Goal: Task Accomplishment & Management: Manage account settings

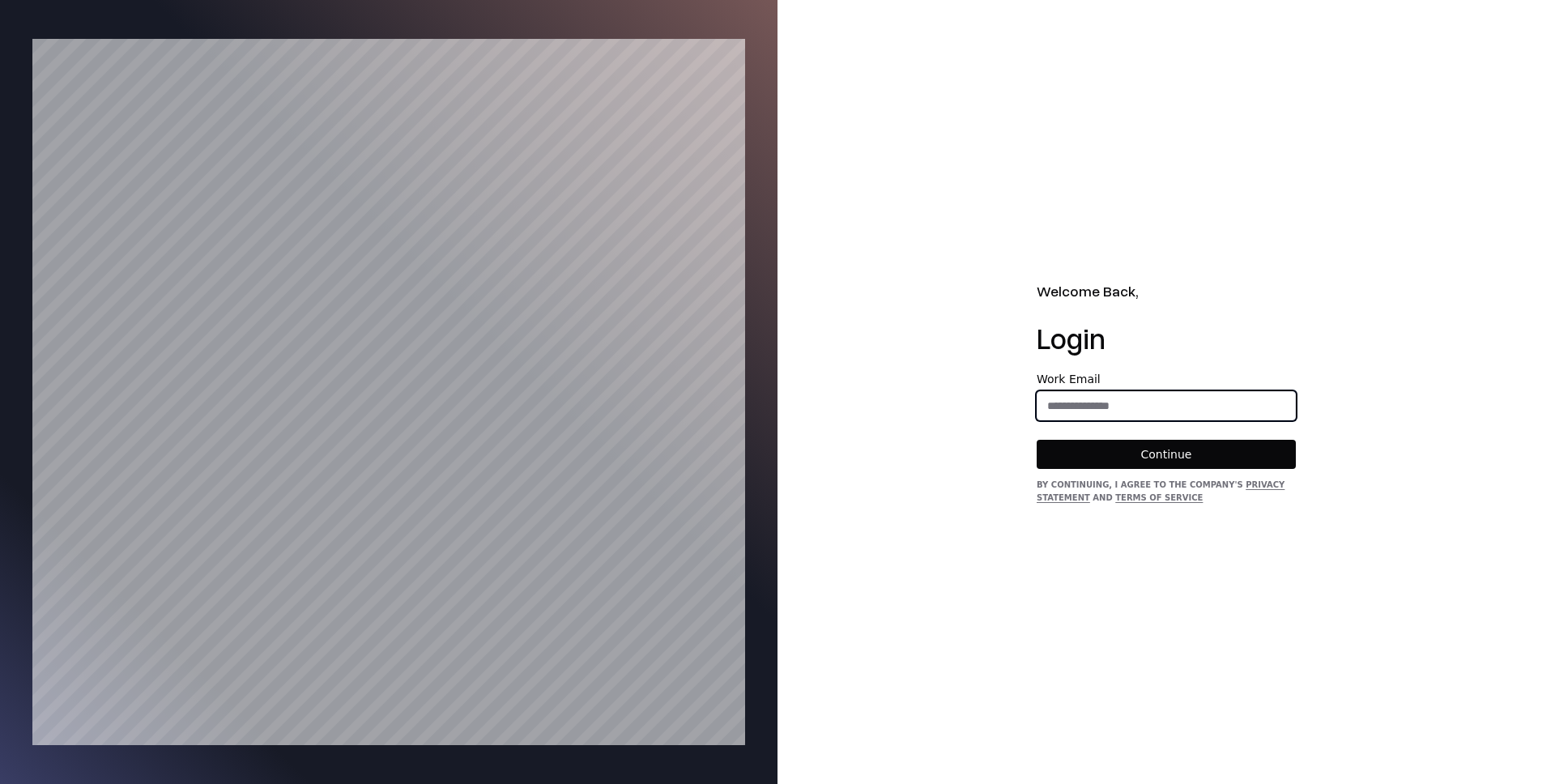
click at [1108, 400] on input "email" at bounding box center [1166, 406] width 257 height 29
type input "**********"
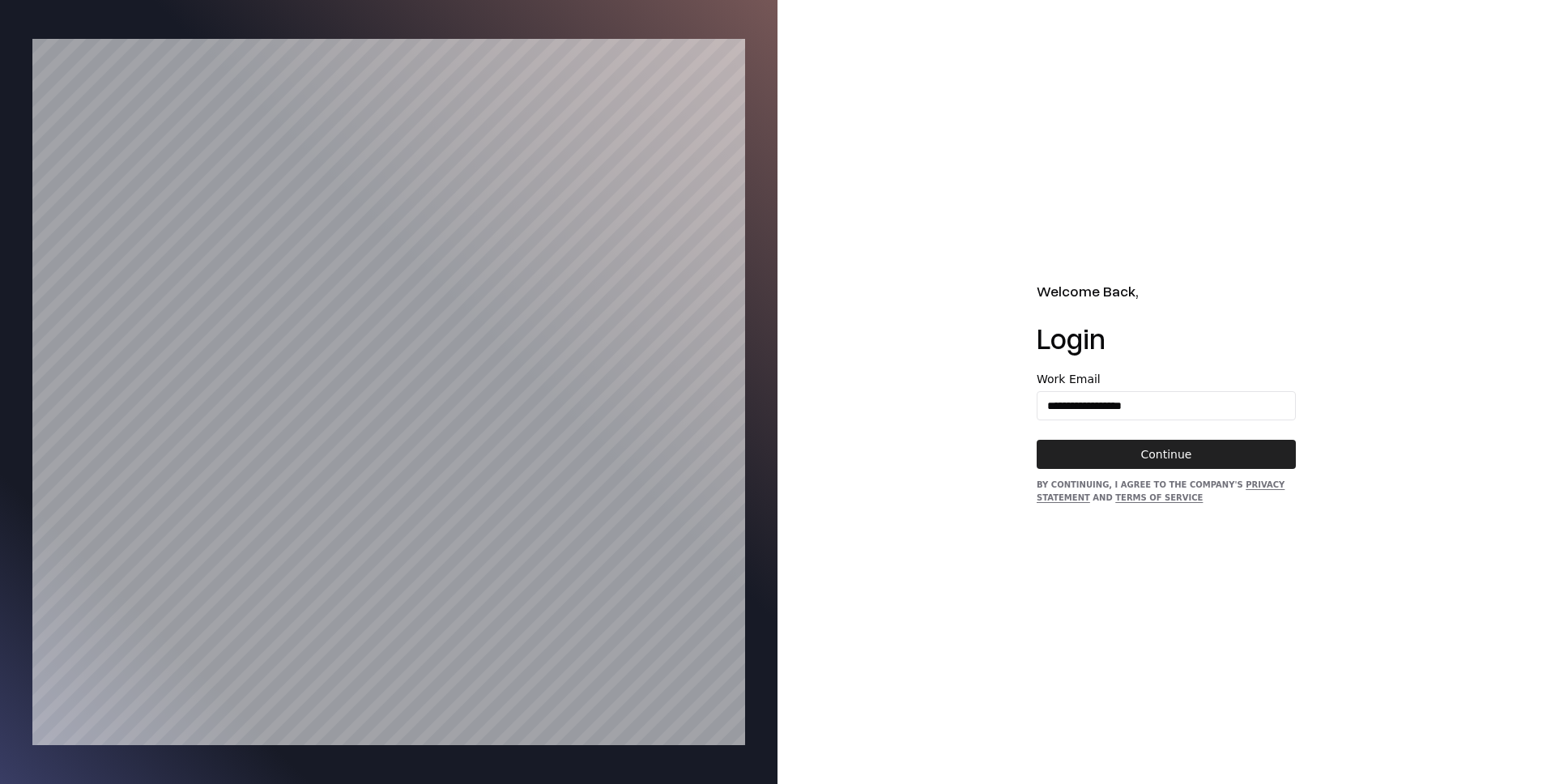
click at [1154, 447] on button "Continue" at bounding box center [1166, 454] width 259 height 29
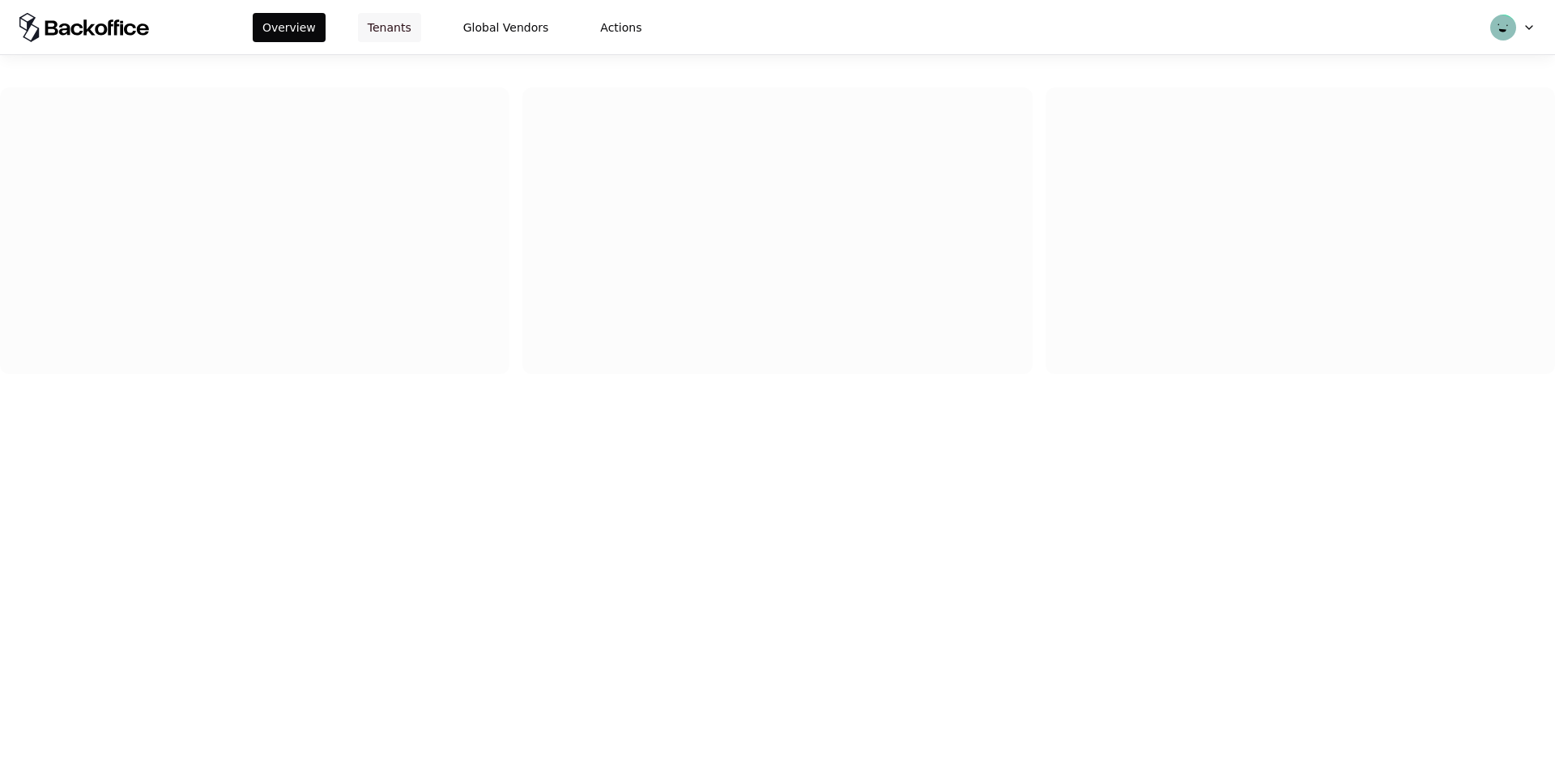
click at [412, 30] on button "Tenants" at bounding box center [390, 27] width 63 height 29
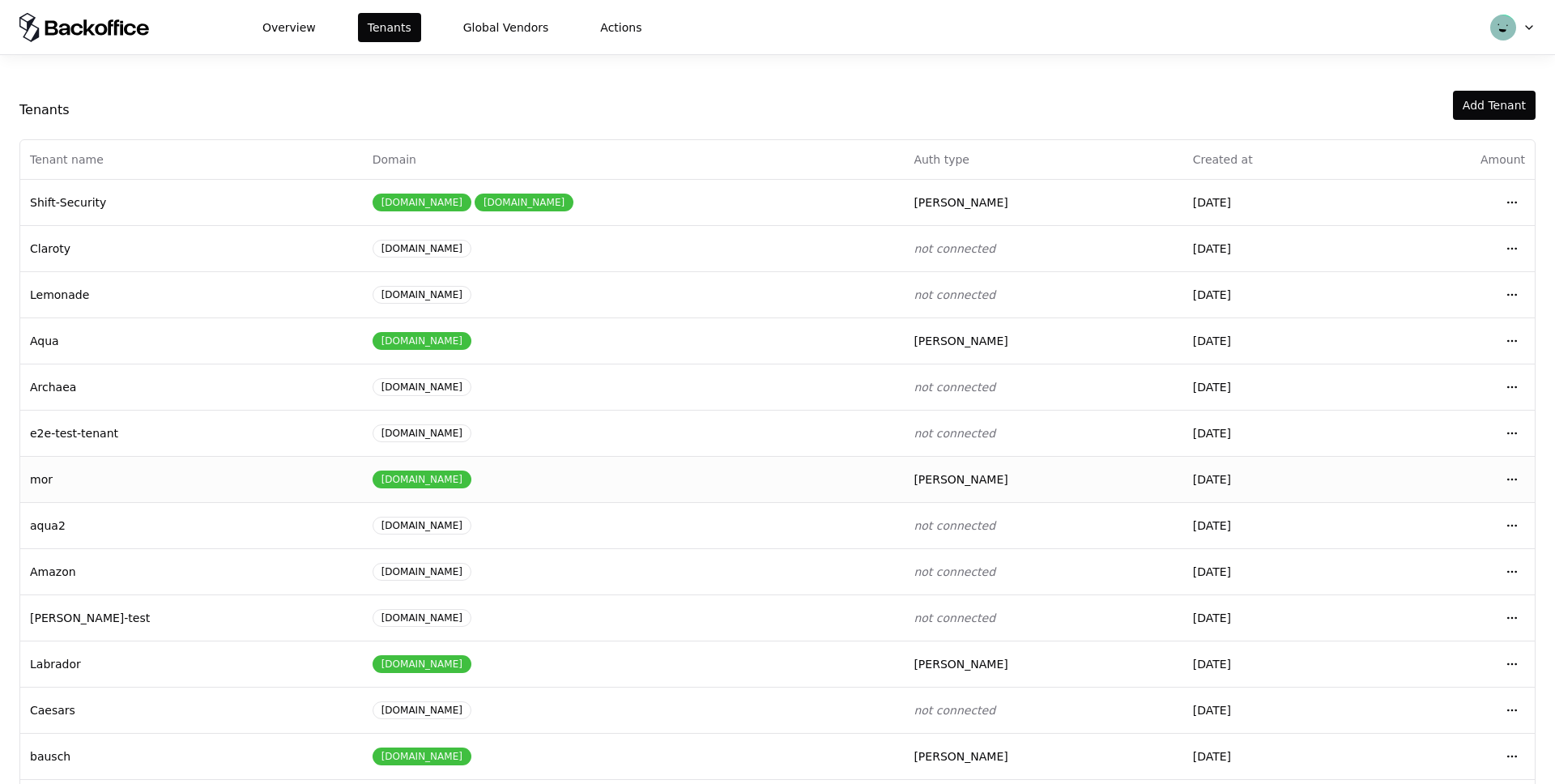
scroll to position [62, 0]
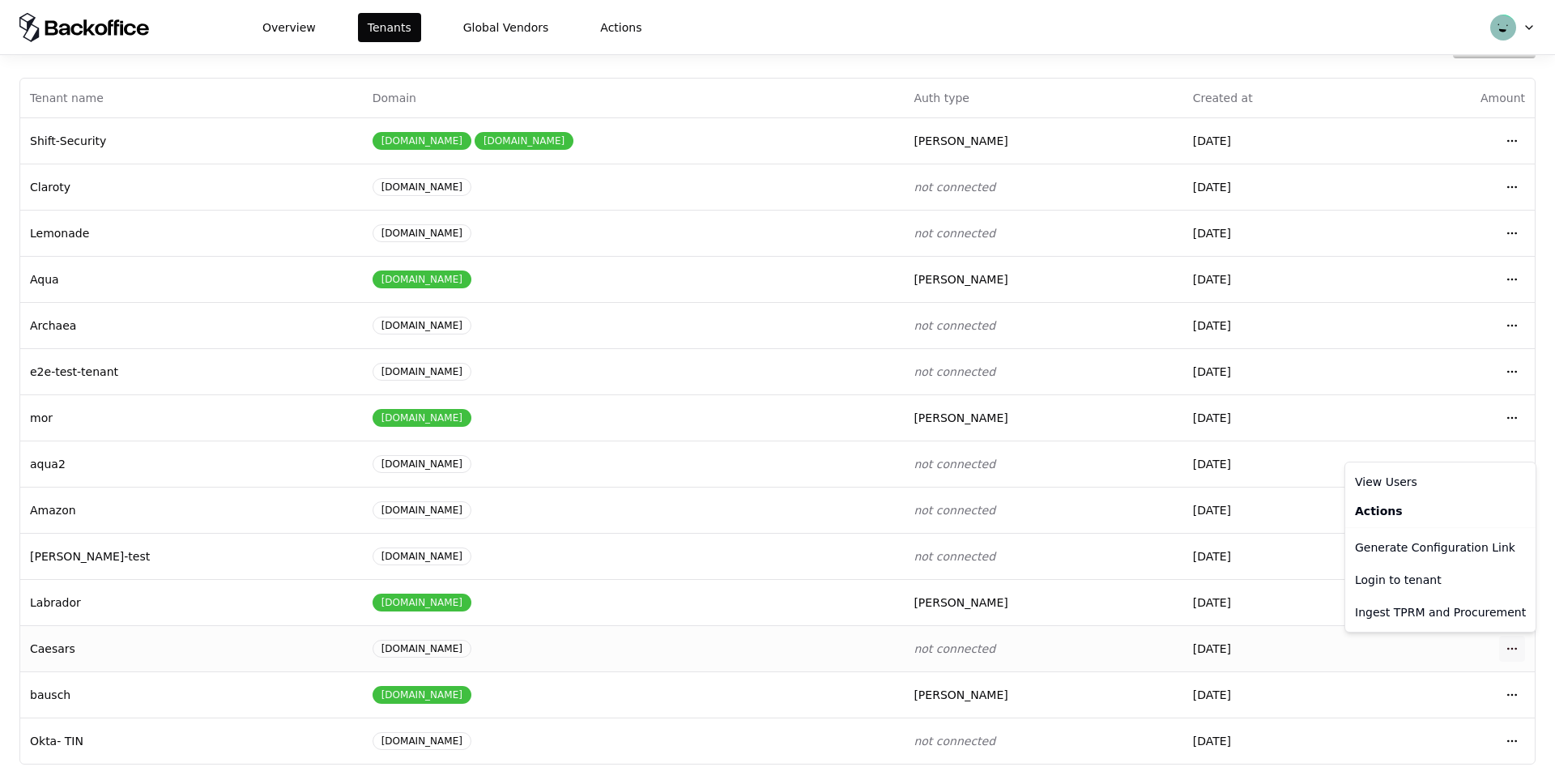
click at [1513, 643] on html "Overview Tenants Global Vendors Actions Tenants Add Tenant Tenant name Domain A…" at bounding box center [778, 392] width 1555 height 784
click at [1402, 588] on div "Login to tenant" at bounding box center [1440, 580] width 184 height 32
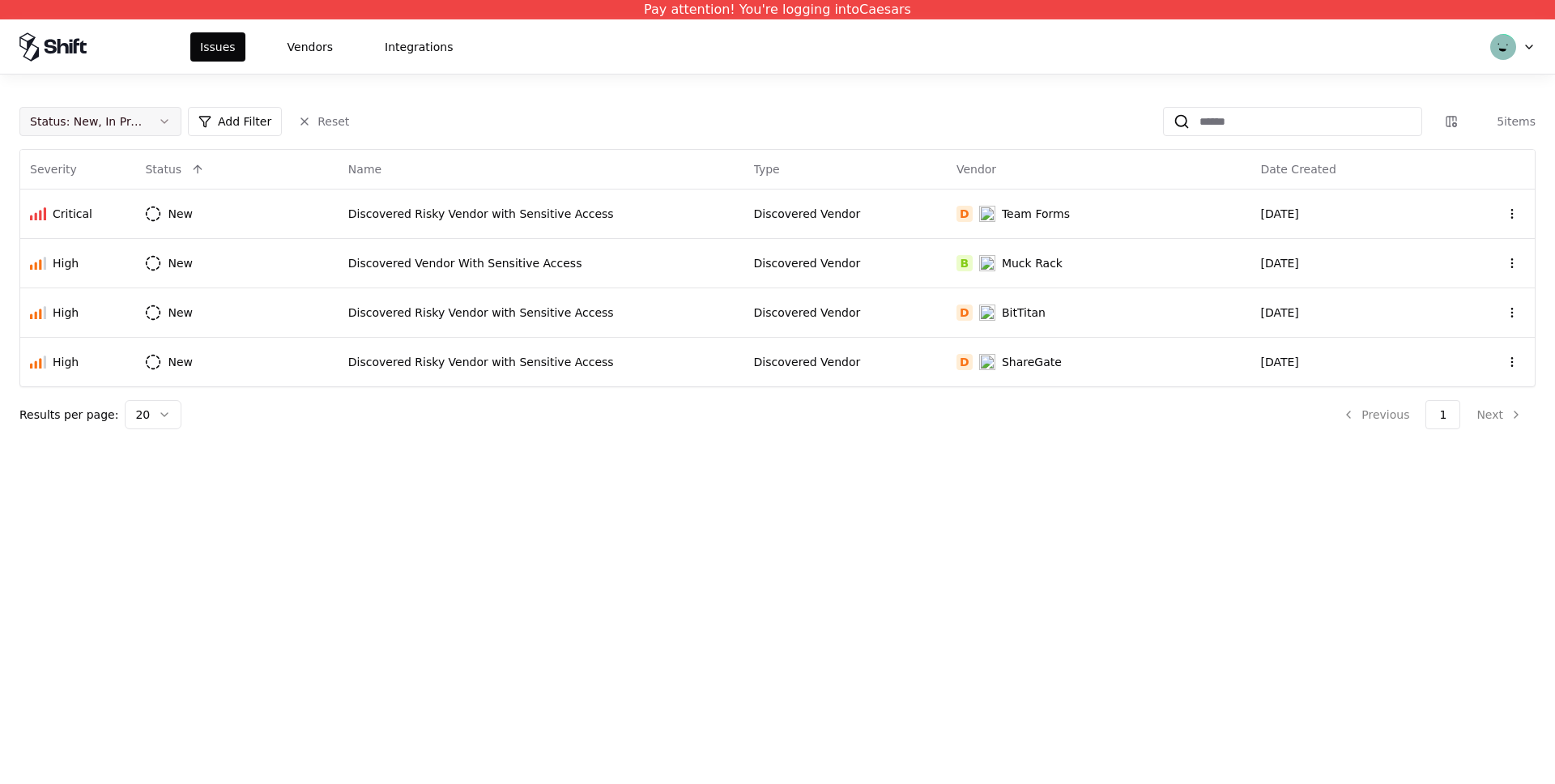
click at [159, 122] on button "Status : New, In Progress" at bounding box center [100, 121] width 162 height 29
drag, startPoint x: 494, startPoint y: 88, endPoint x: 345, endPoint y: 63, distance: 151.1
click at [493, 88] on html "Pay attention! You're logging into Caesars Issues Vendors Integrations Status :…" at bounding box center [778, 392] width 1555 height 784
click at [1510, 46] on html "Pay attention! You're logging into Caesars Issues Vendors Integrations Status :…" at bounding box center [778, 392] width 1555 height 784
click at [1415, 121] on div "Log out" at bounding box center [1446, 126] width 173 height 32
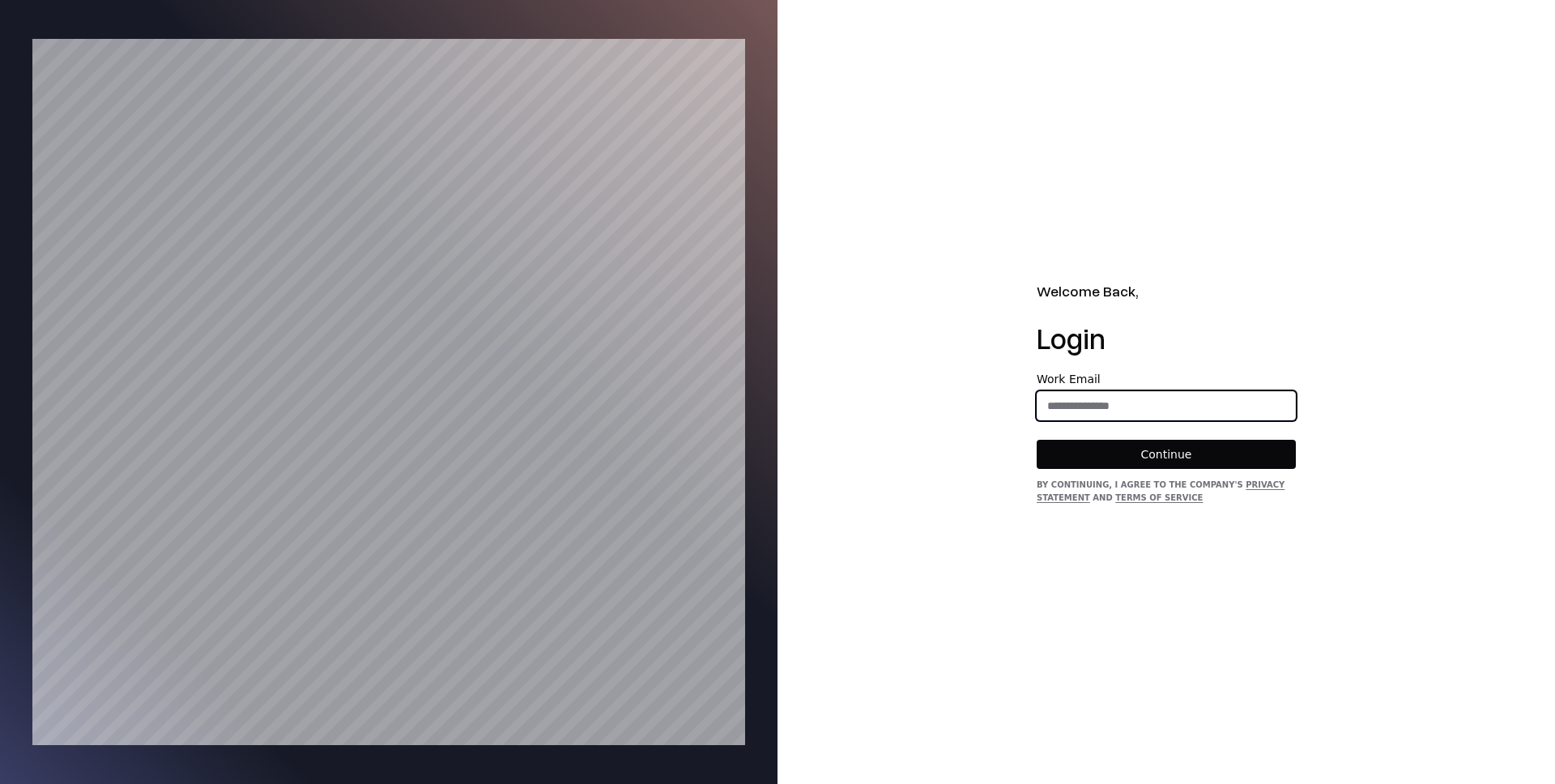
click at [1092, 415] on input "email" at bounding box center [1166, 406] width 257 height 29
type input "**********"
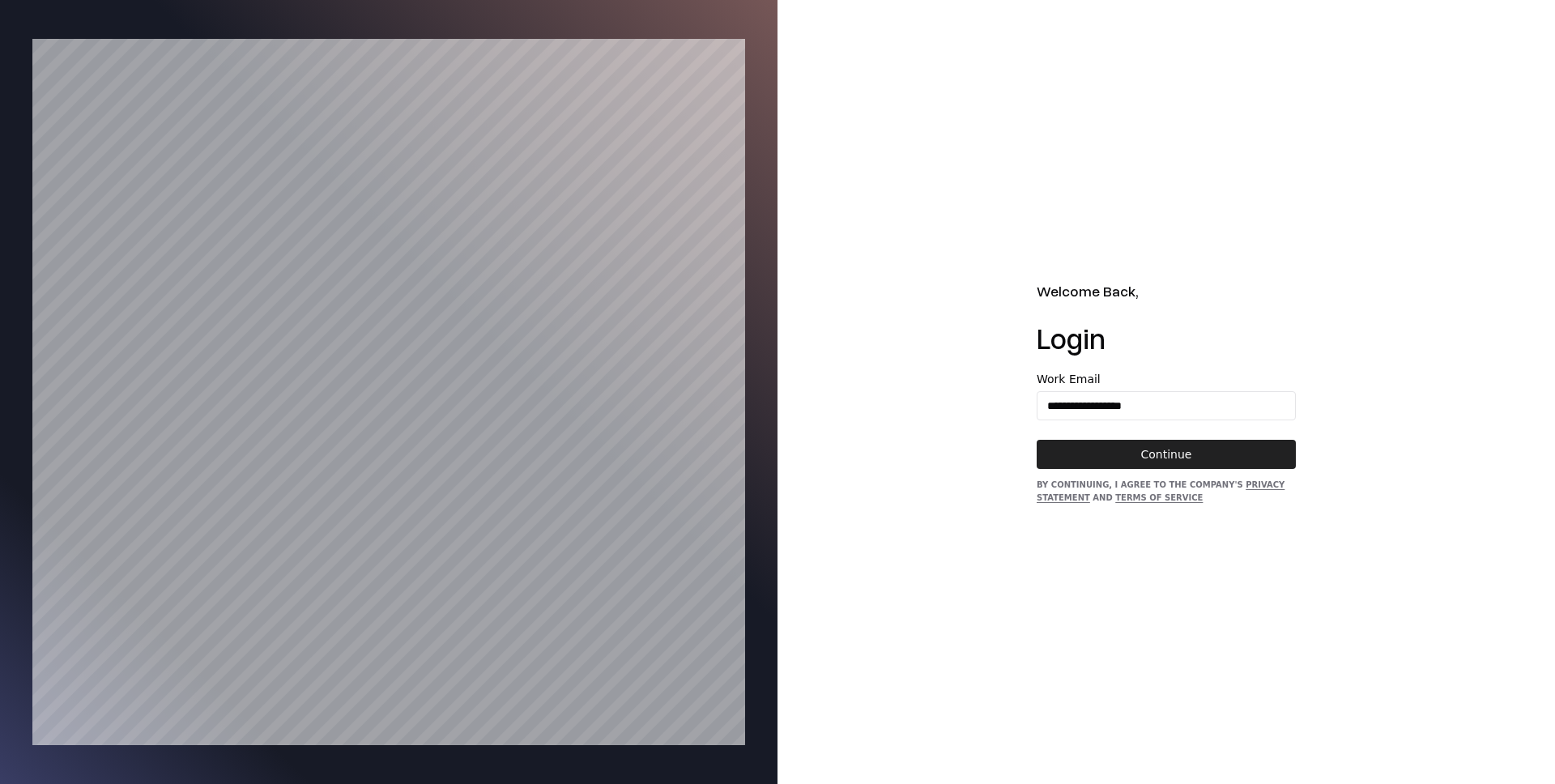
click at [1128, 451] on button "Continue" at bounding box center [1166, 454] width 259 height 29
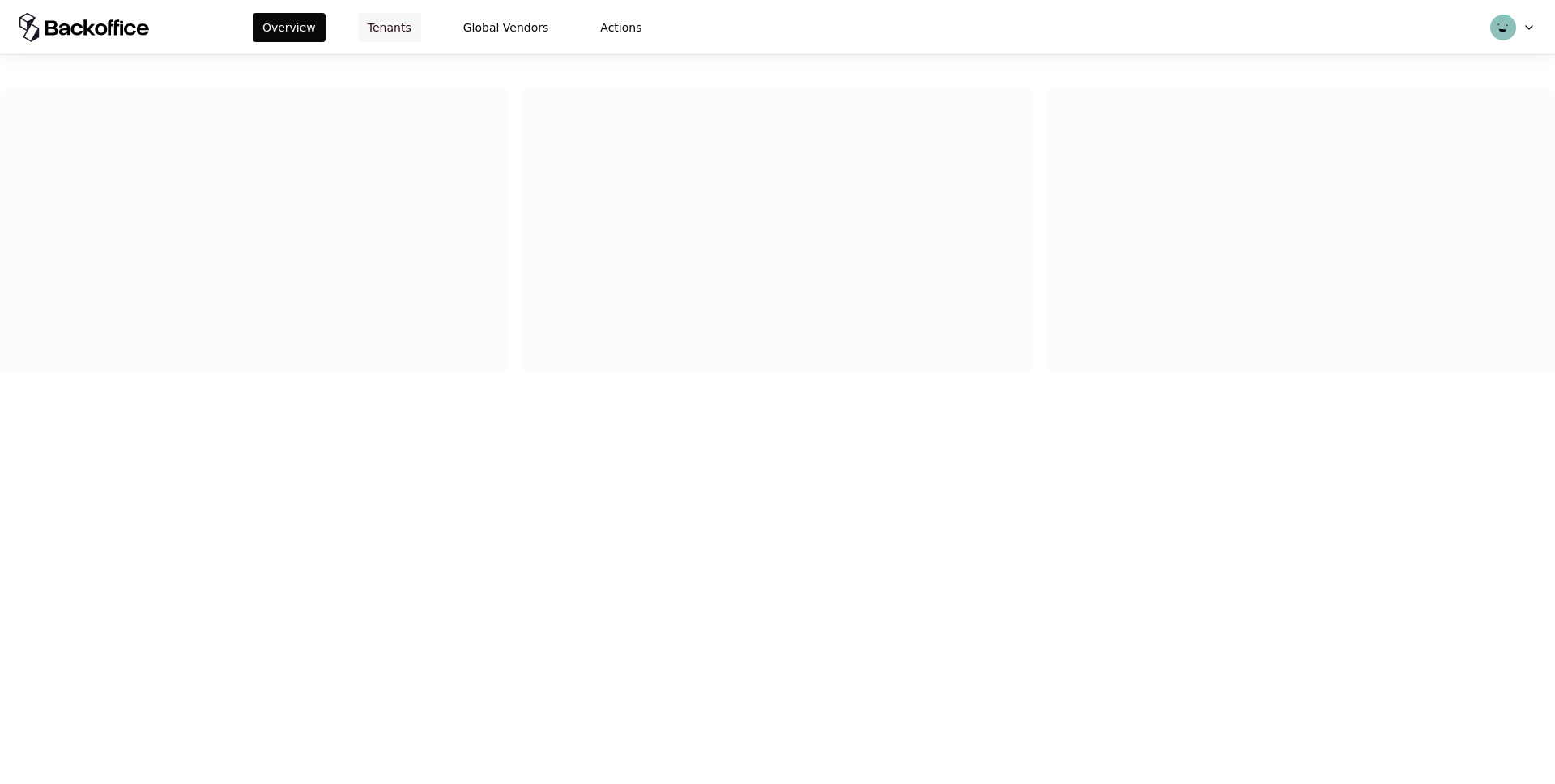
click at [398, 24] on button "Tenants" at bounding box center [390, 27] width 63 height 29
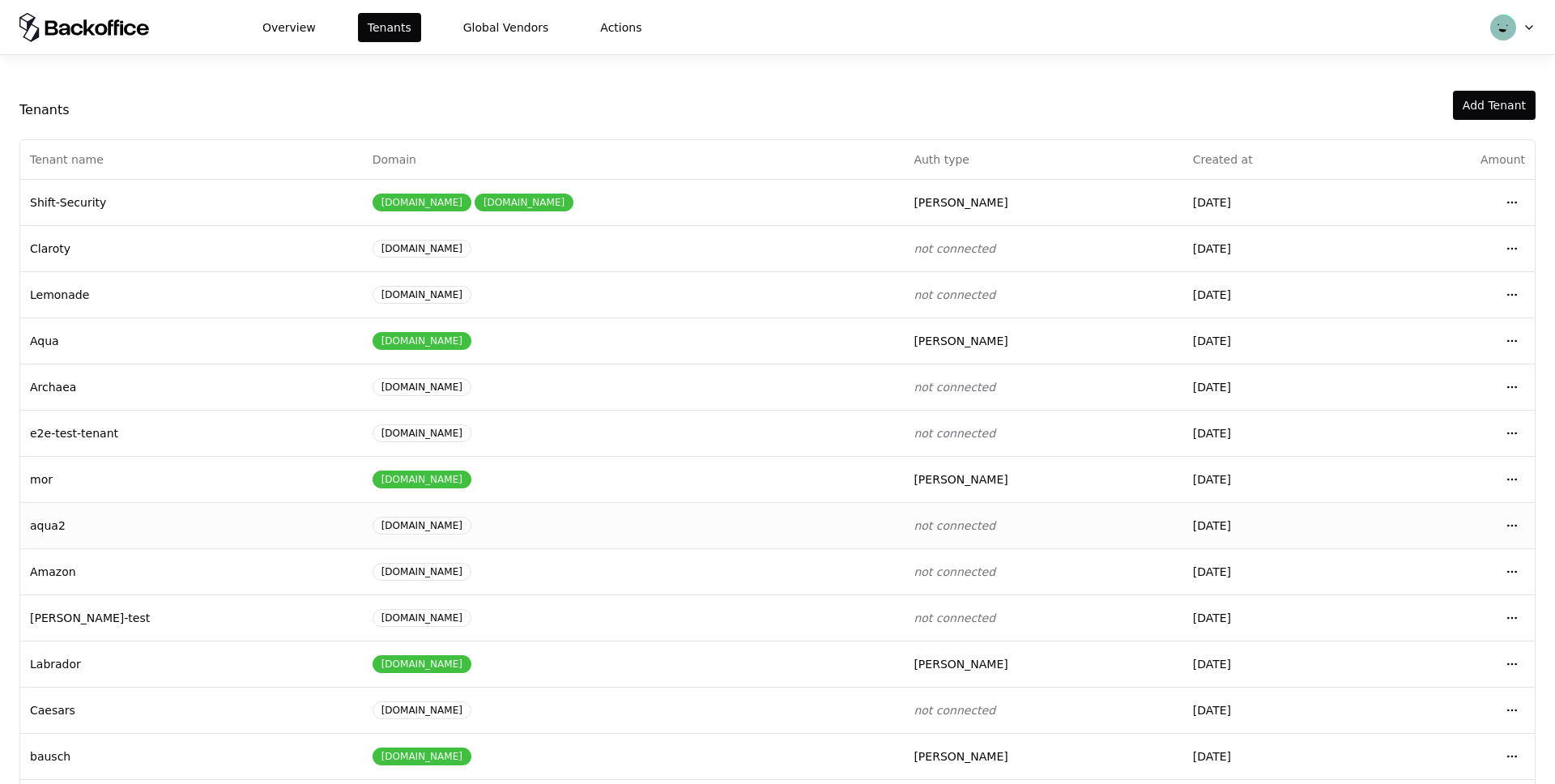
scroll to position [62, 0]
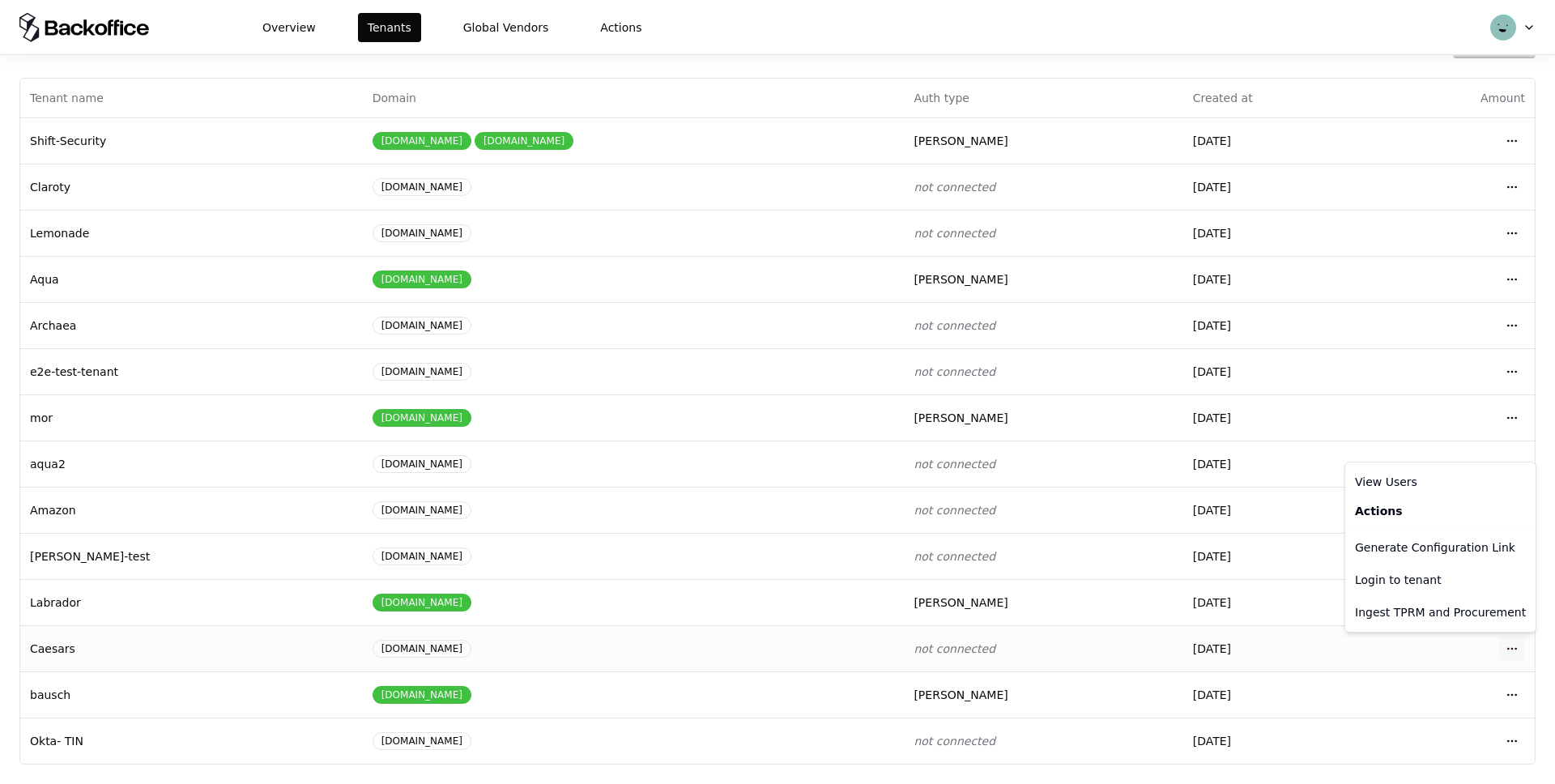
click at [1511, 645] on html "Overview Tenants Global Vendors Actions Tenants Add Tenant Tenant name Domain A…" at bounding box center [778, 392] width 1555 height 784
click at [1493, 279] on html "Overview Tenants Global Vendors Actions Tenants Add Tenant Tenant name Domain A…" at bounding box center [778, 392] width 1555 height 784
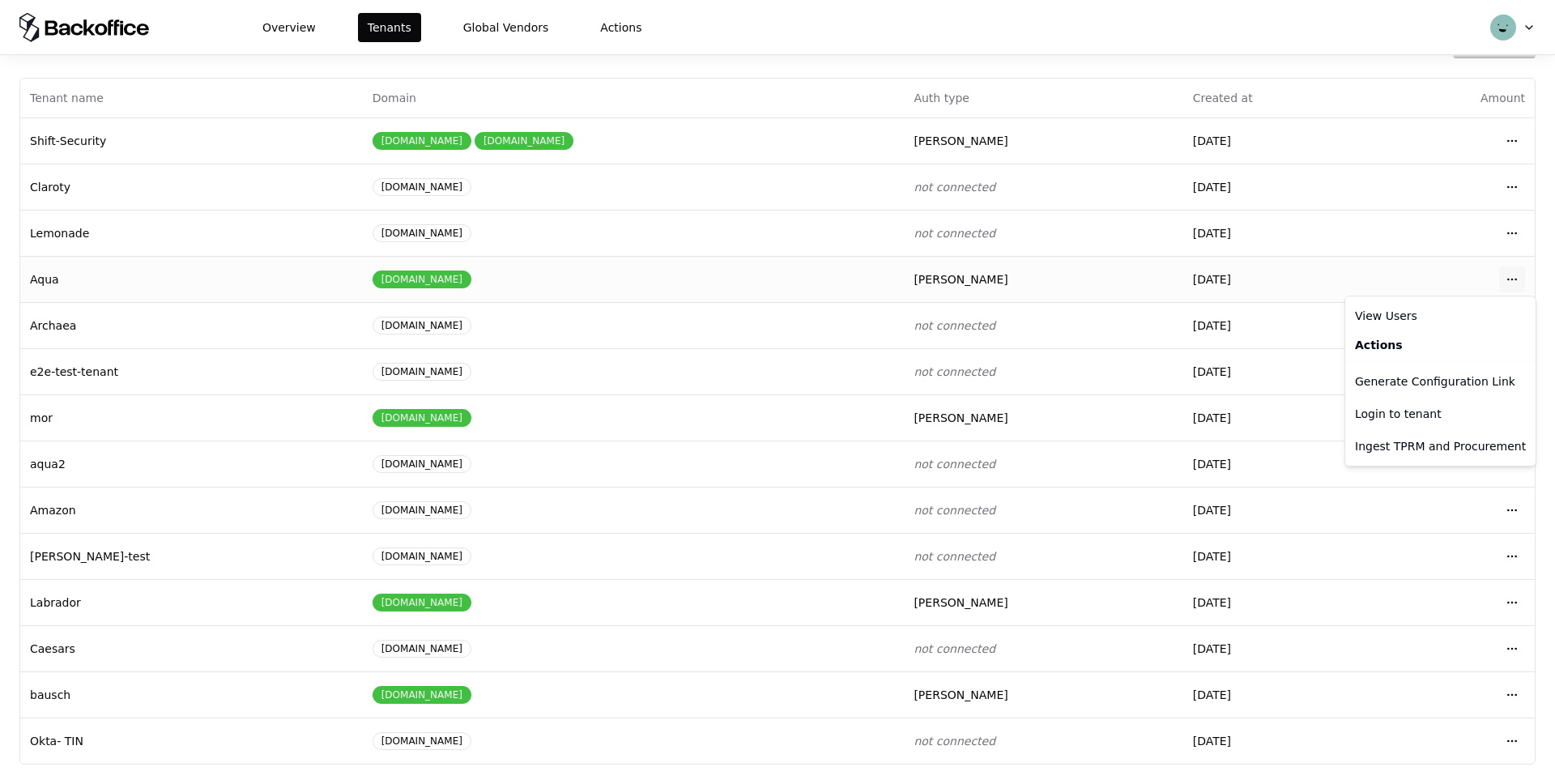
click at [1510, 275] on html "Overview Tenants Global Vendors Actions Tenants Add Tenant Tenant name Domain A…" at bounding box center [778, 392] width 1555 height 784
click at [1376, 417] on div "Login to tenant" at bounding box center [1440, 414] width 184 height 32
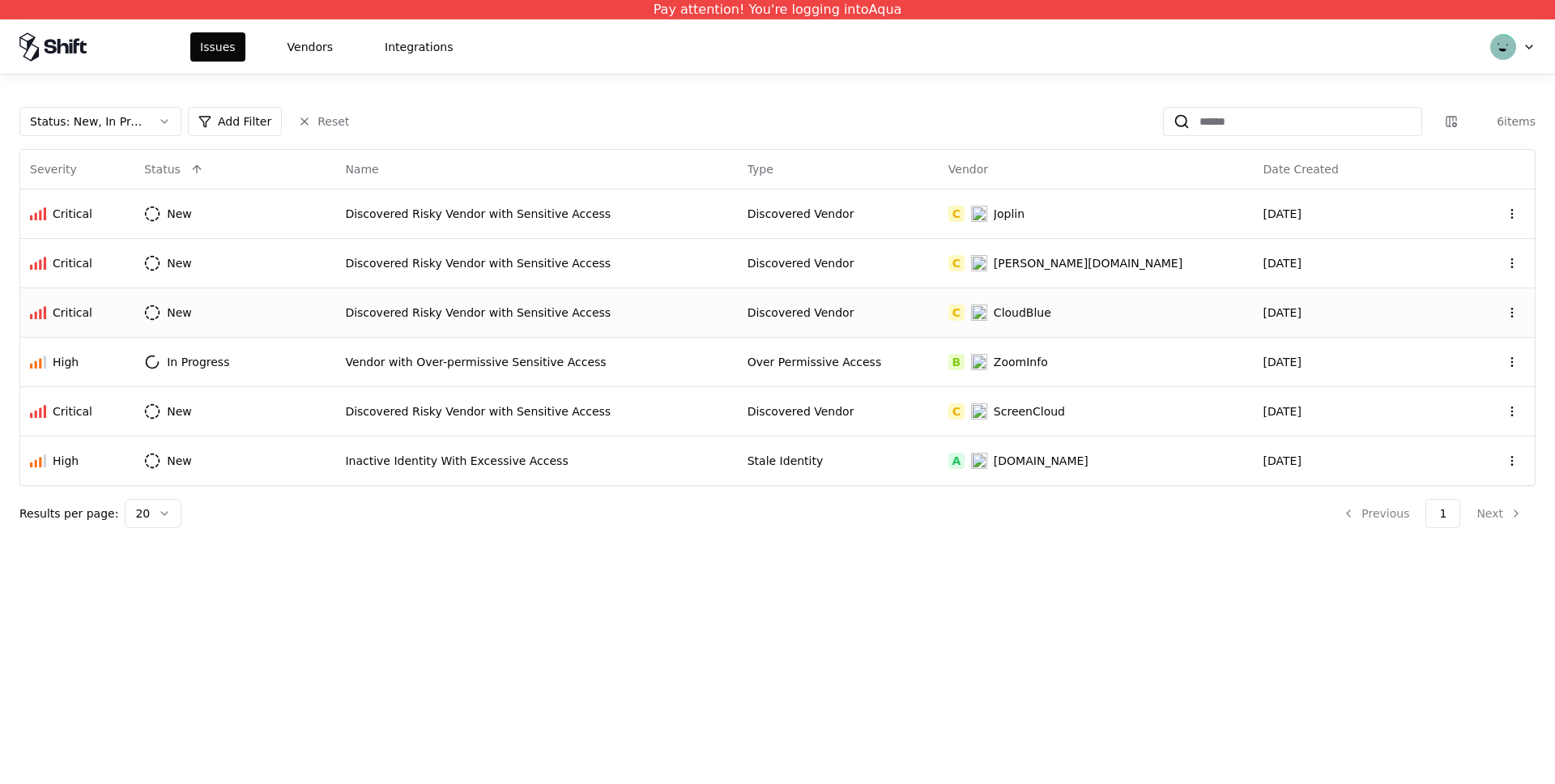
click at [707, 305] on div "Discovered Risky Vendor with Sensitive Access" at bounding box center [536, 312] width 382 height 16
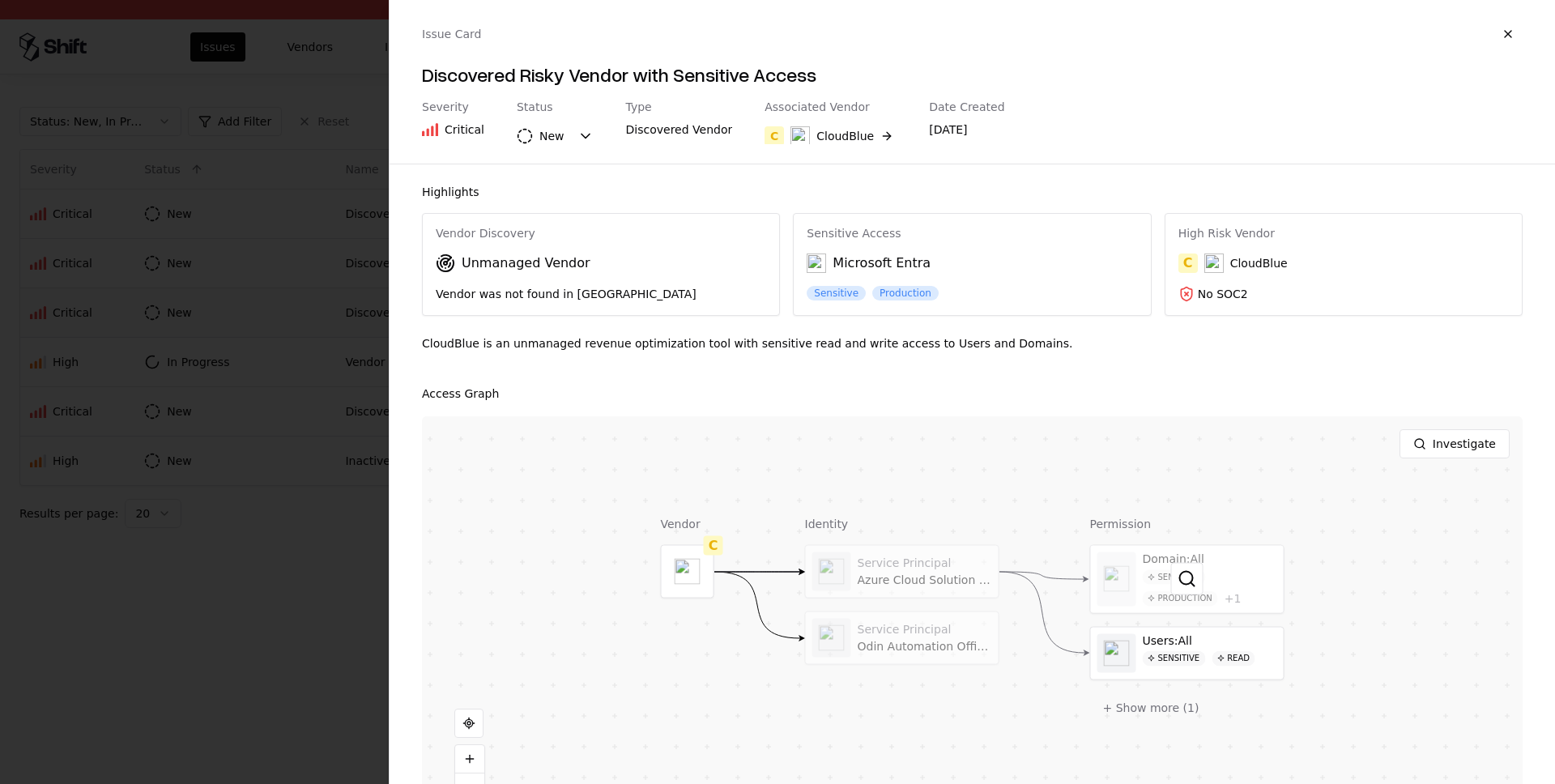
click at [1169, 566] on div at bounding box center [1187, 579] width 193 height 67
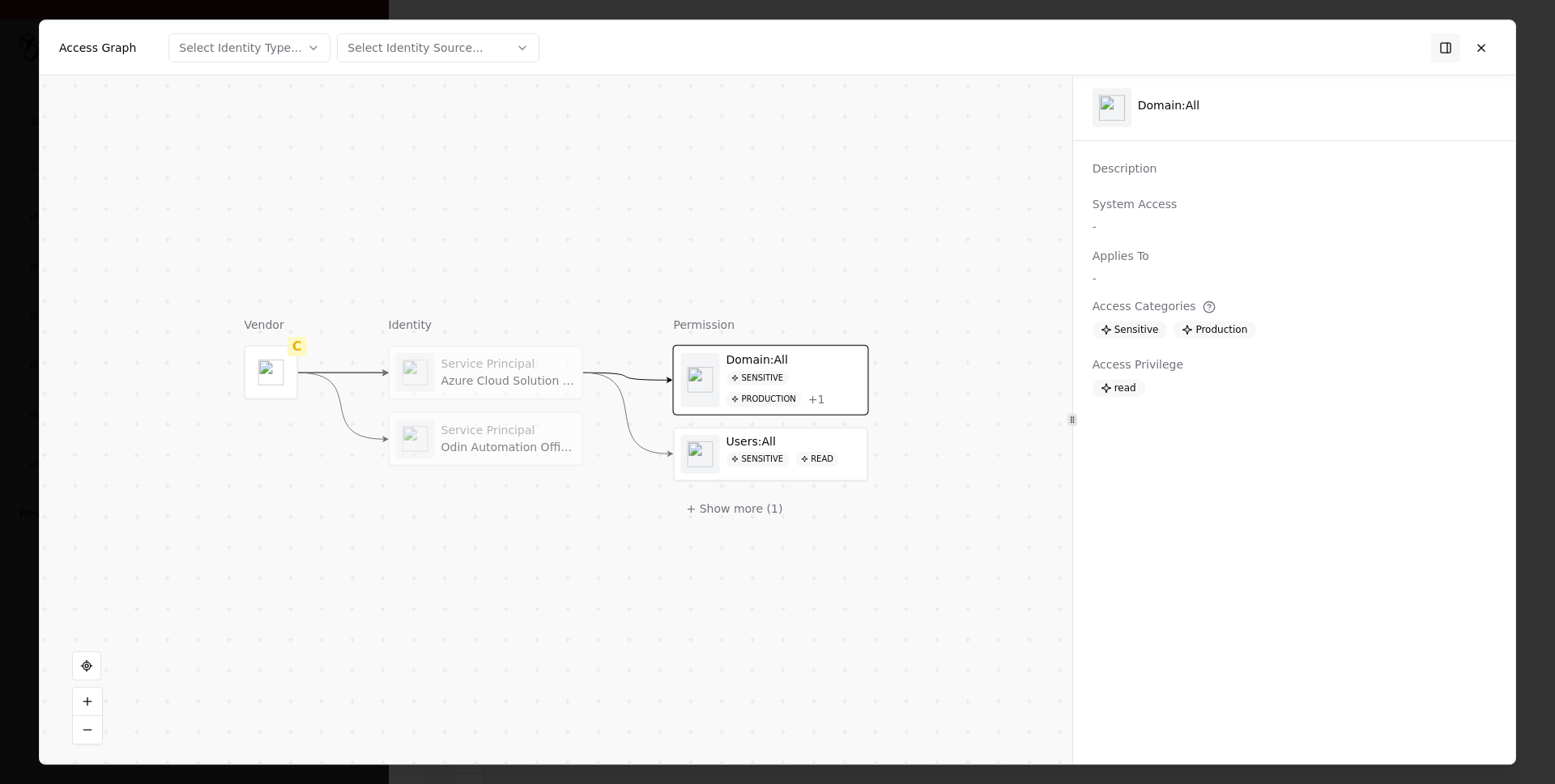
click at [559, 366] on div "Service Principal" at bounding box center [508, 363] width 134 height 14
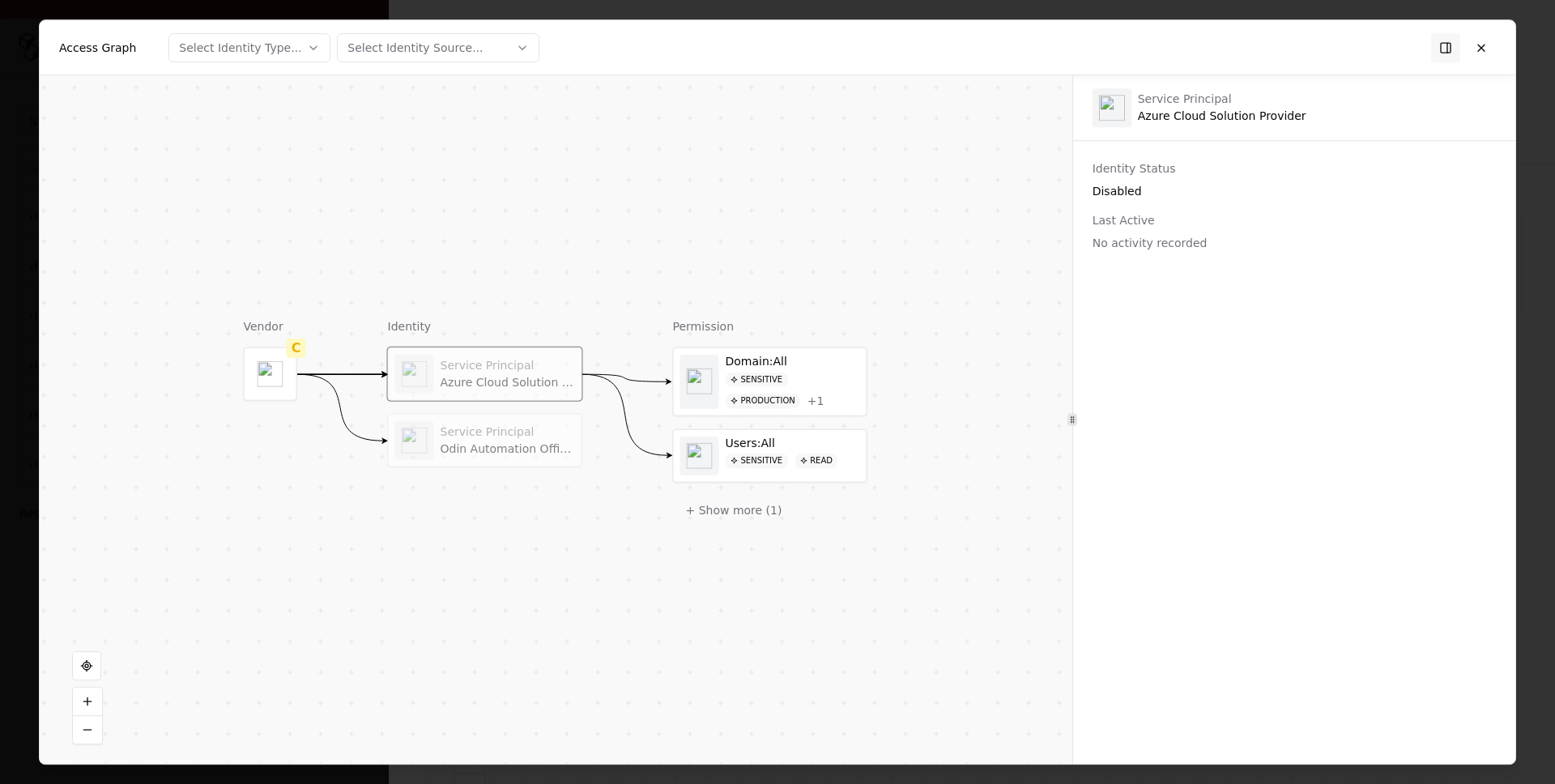
click at [506, 450] on div "Odin Automation Office 365 Integration" at bounding box center [508, 449] width 134 height 14
click at [821, 364] on div "Domain:All" at bounding box center [793, 361] width 134 height 14
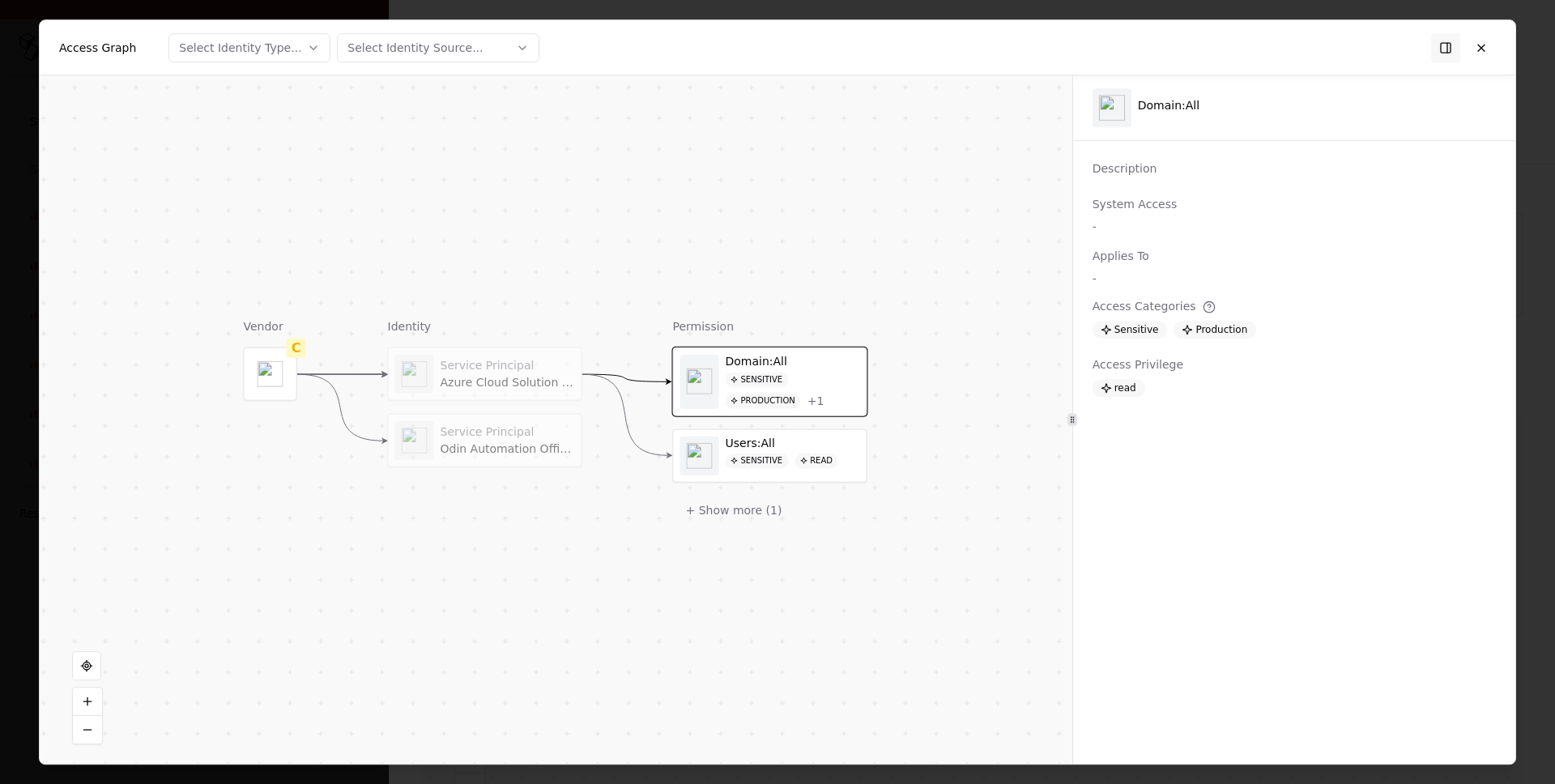
click at [437, 390] on div "Service Principal Azure Cloud Solution Provider" at bounding box center [486, 374] width 180 height 39
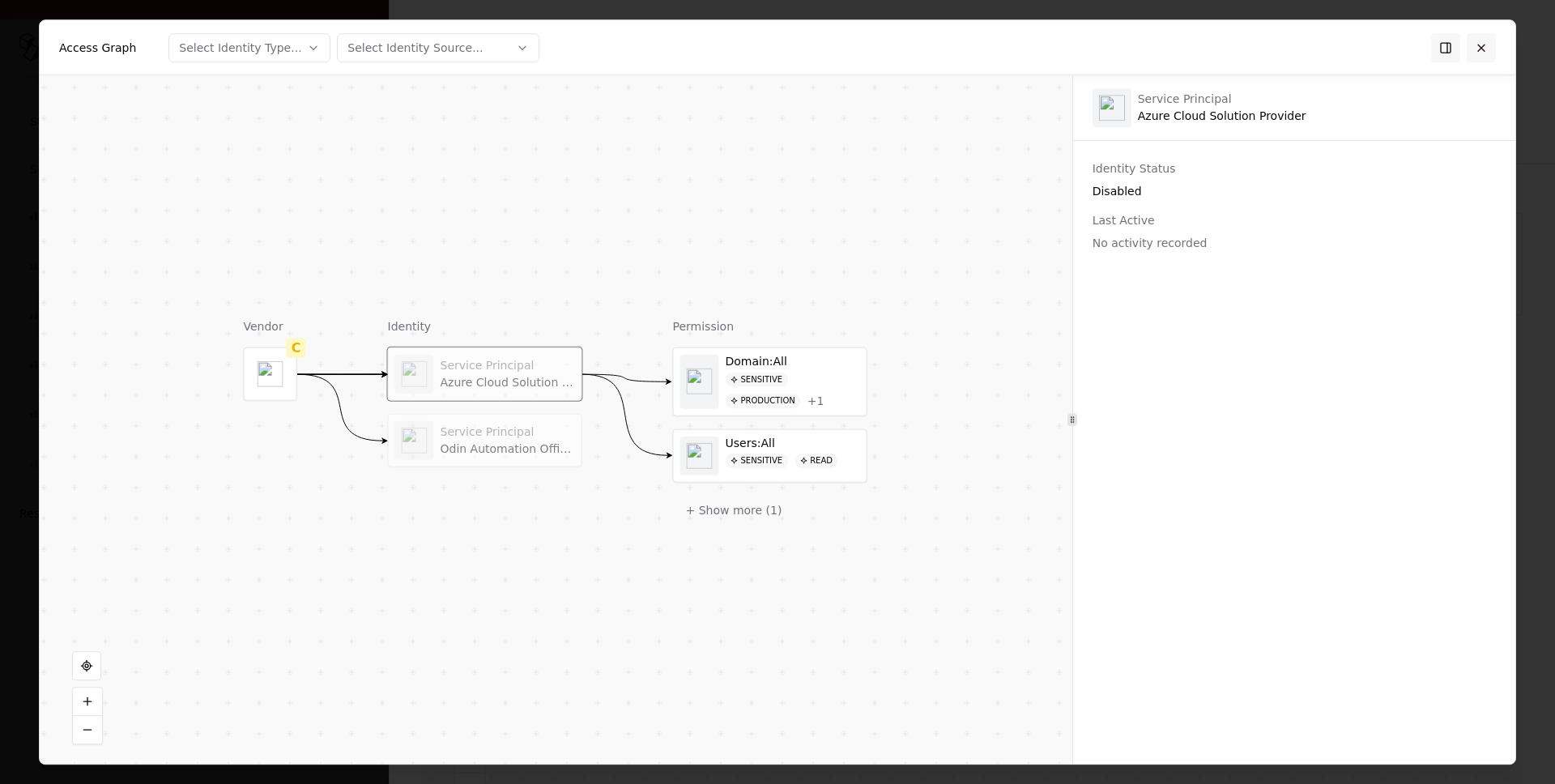
click at [1483, 55] on button at bounding box center [1481, 48] width 29 height 29
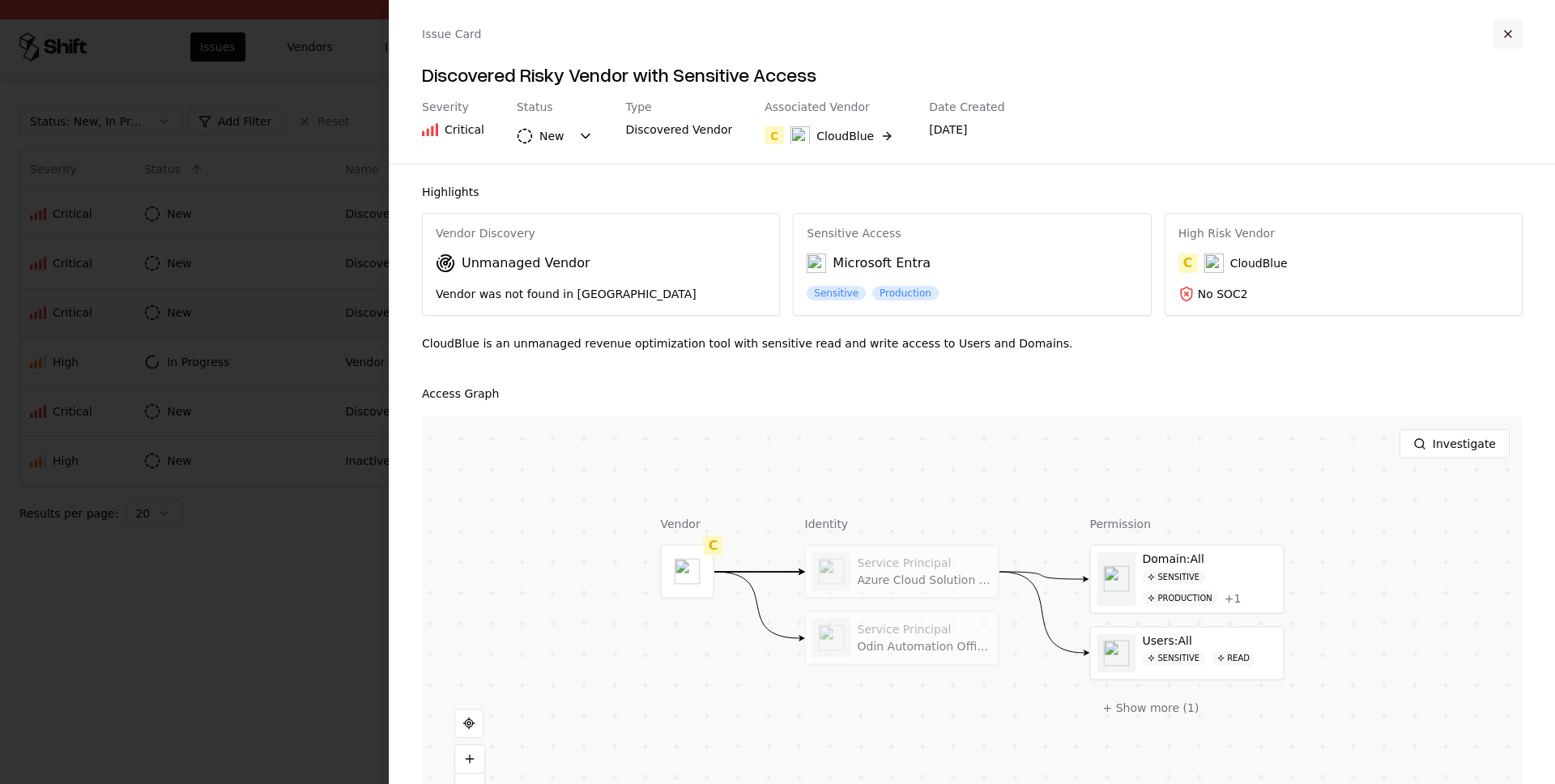
click at [1510, 36] on button "button" at bounding box center [1508, 34] width 29 height 29
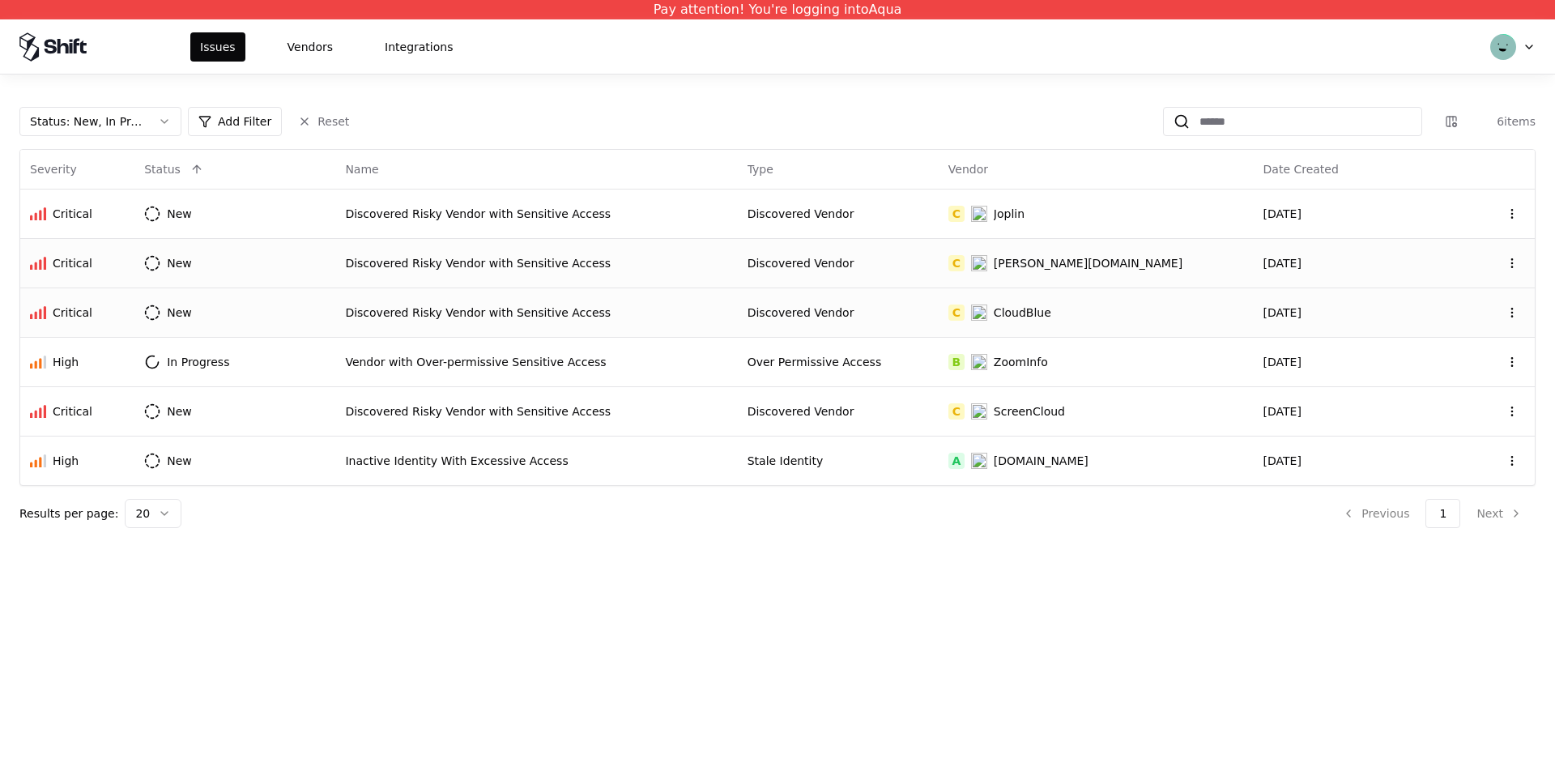
click at [525, 265] on div "Discovered Risky Vendor with Sensitive Access" at bounding box center [536, 263] width 382 height 16
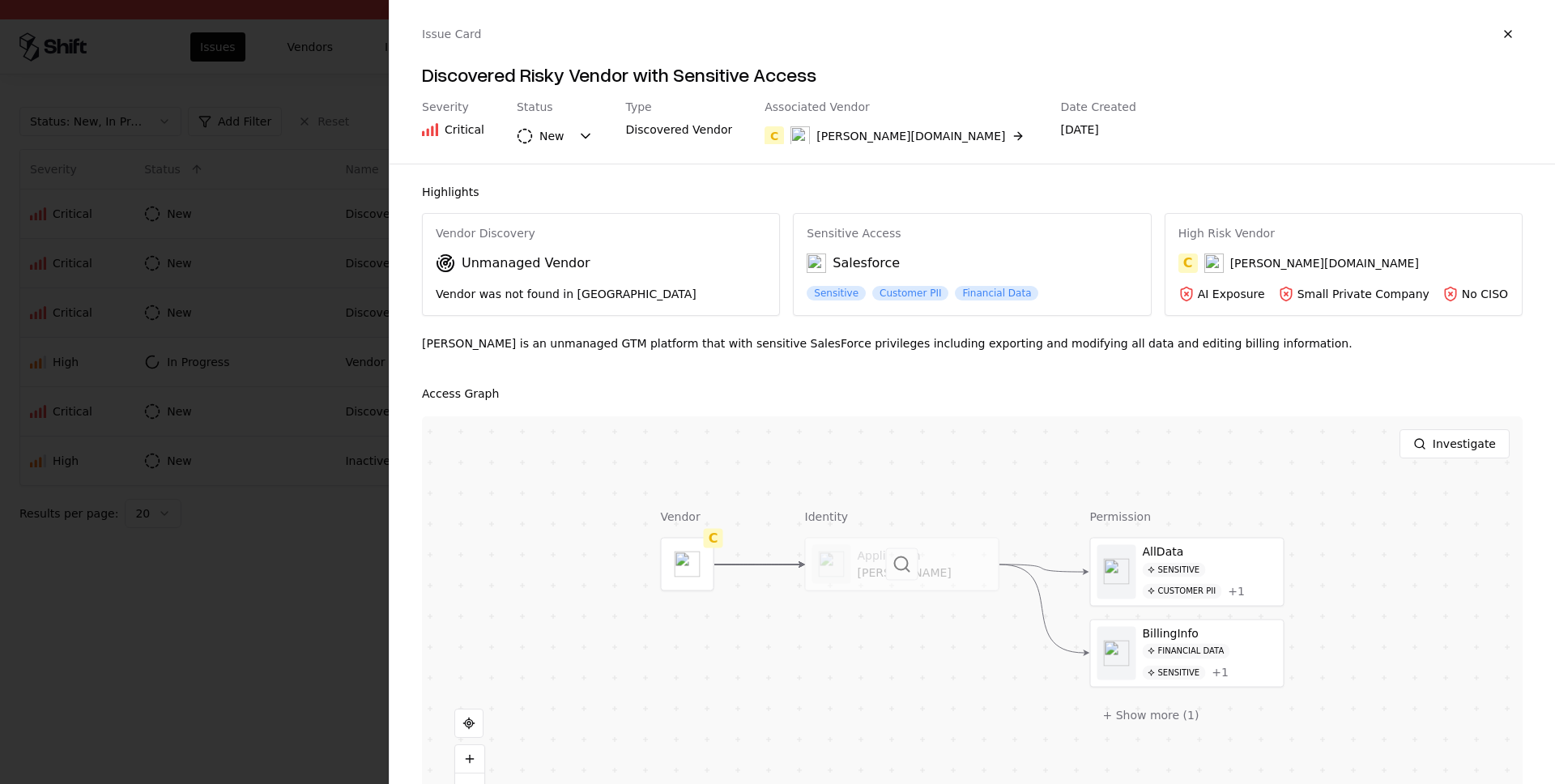
click at [903, 580] on div at bounding box center [902, 564] width 193 height 52
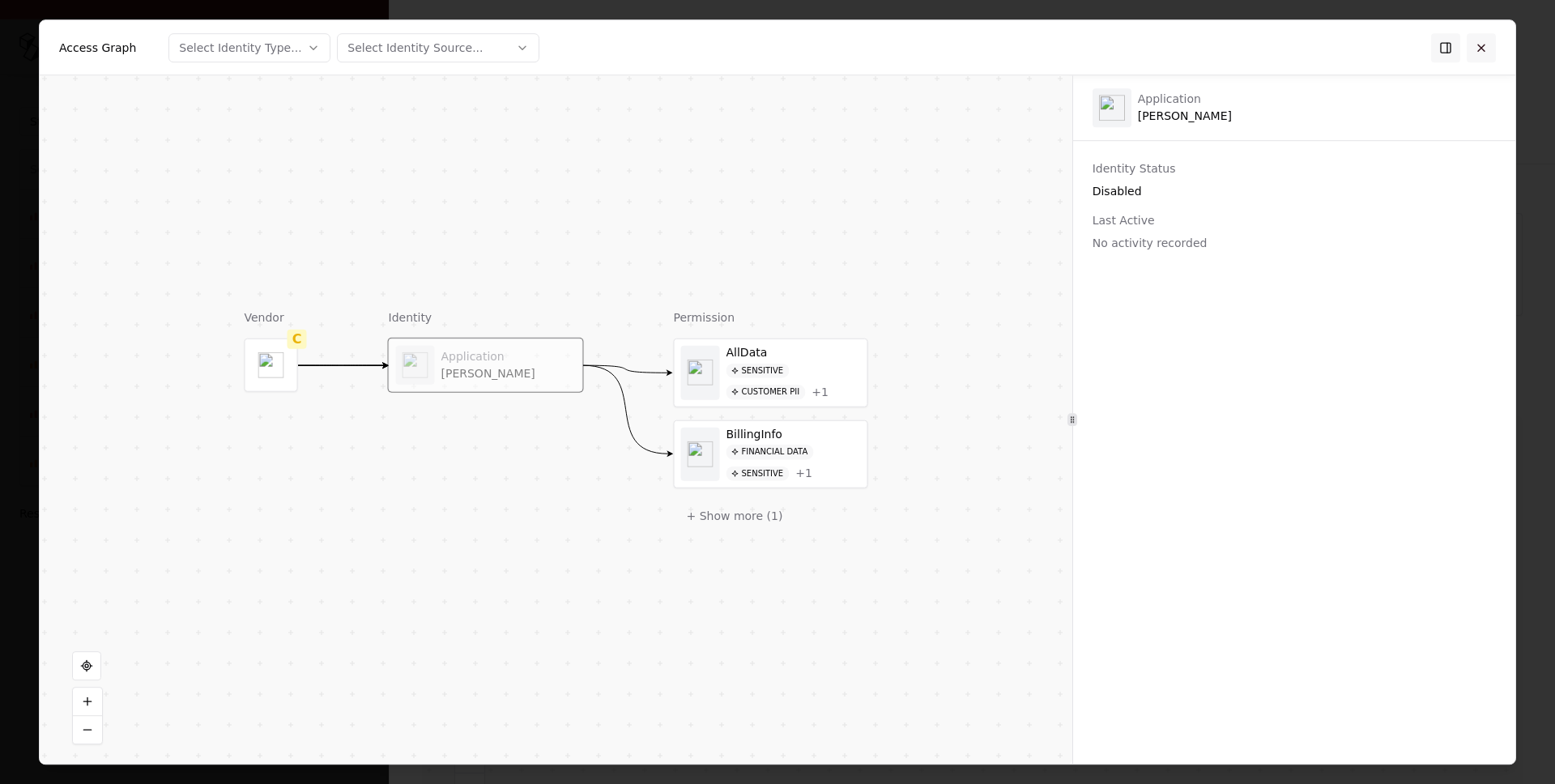
click at [1483, 59] on button at bounding box center [1481, 48] width 29 height 29
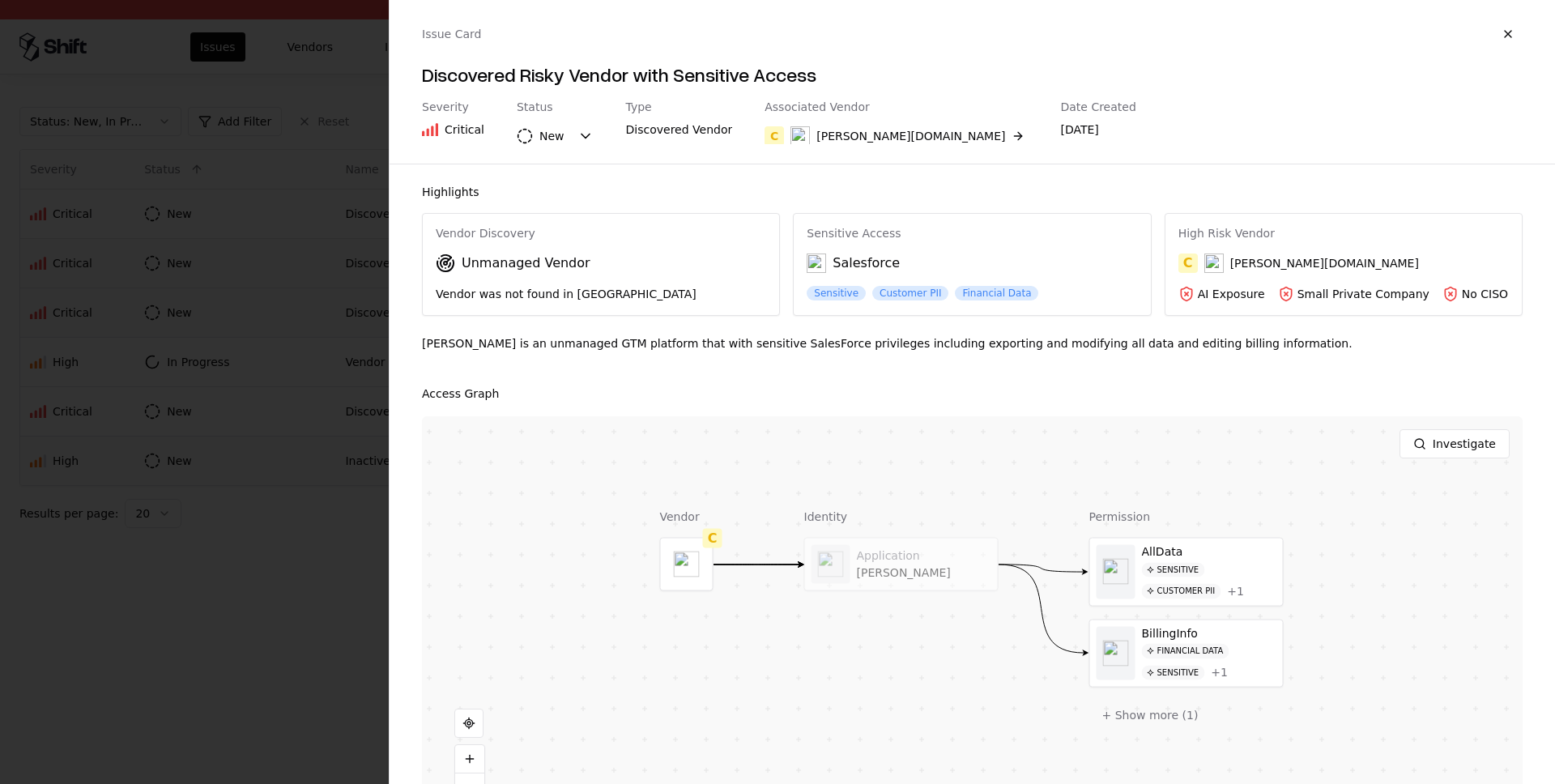
drag, startPoint x: 267, startPoint y: 506, endPoint x: 309, endPoint y: 479, distance: 49.9
click at [267, 506] on div at bounding box center [778, 392] width 1555 height 784
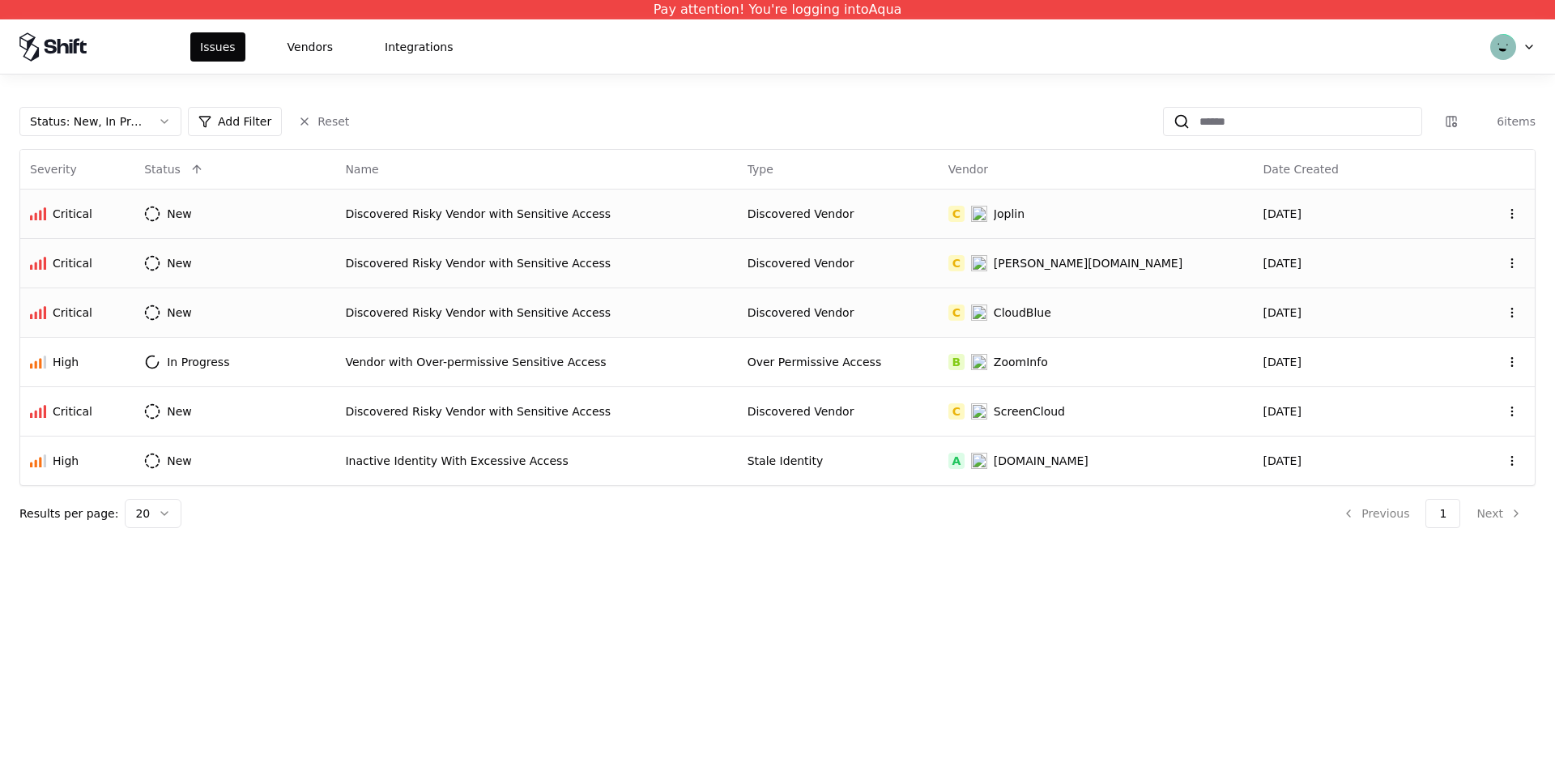
click at [501, 202] on td "Discovered Risky Vendor with Sensitive Access" at bounding box center [536, 213] width 401 height 49
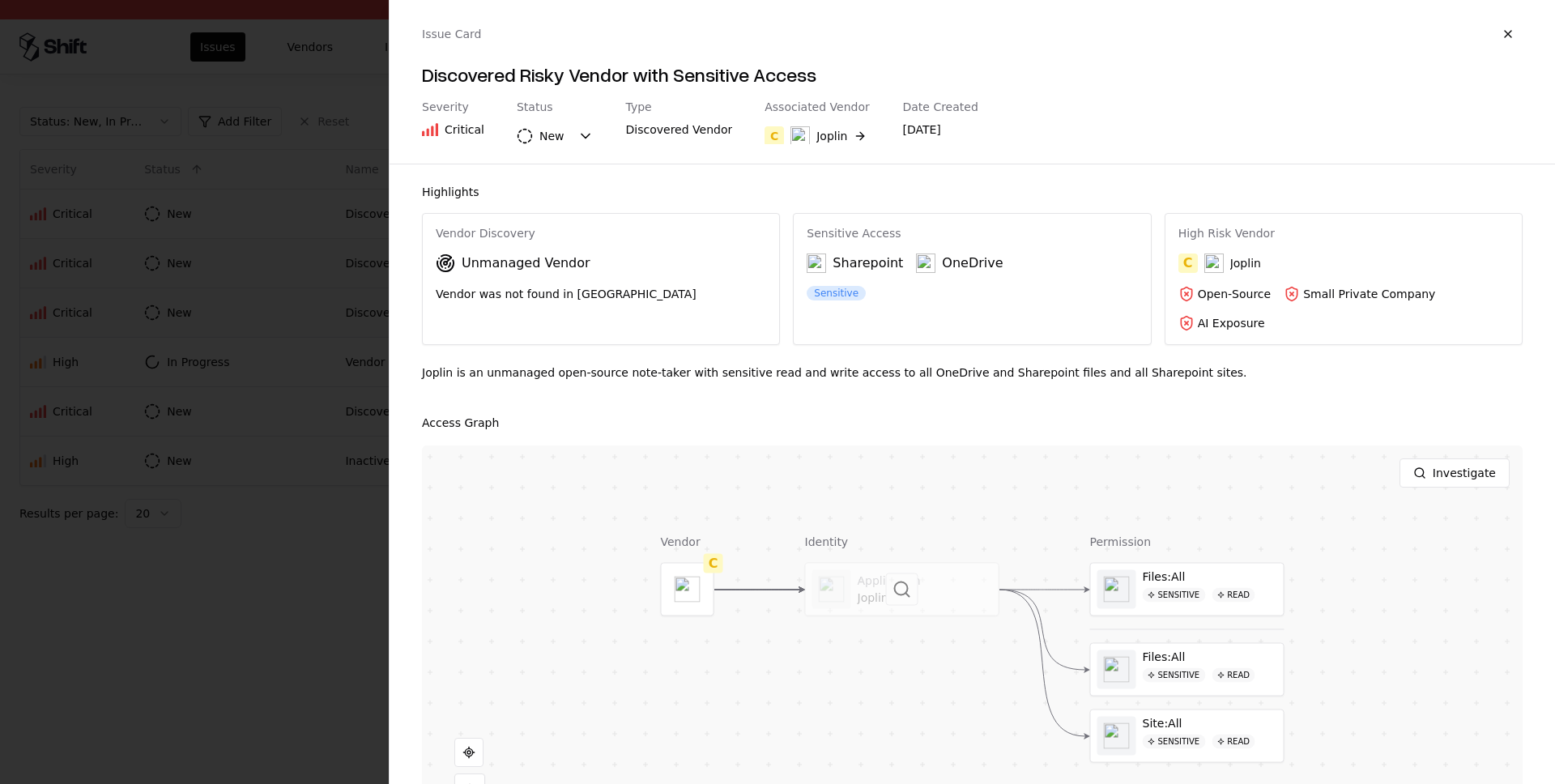
click at [888, 612] on div at bounding box center [902, 589] width 193 height 52
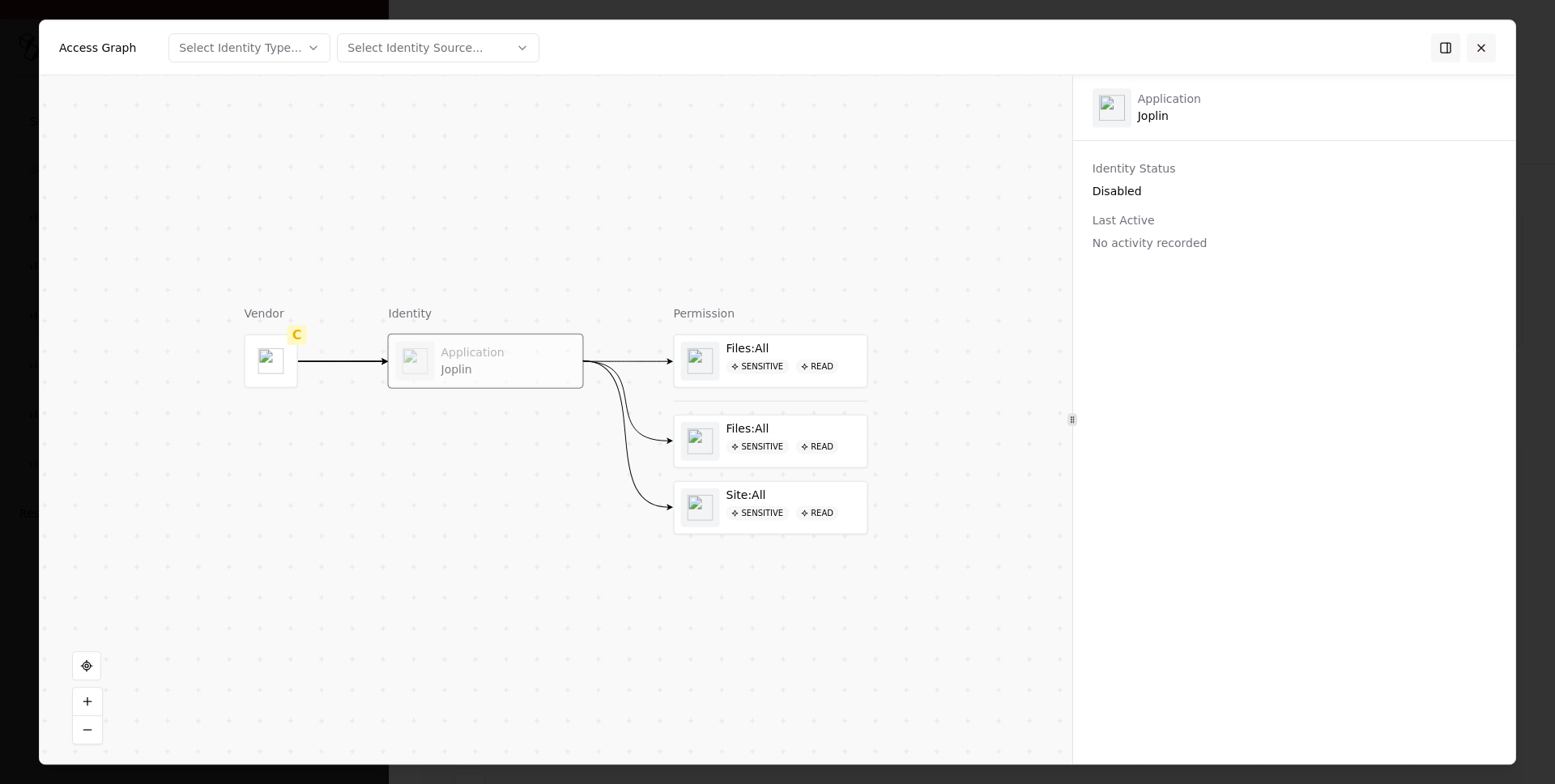
click at [1494, 53] on button at bounding box center [1481, 48] width 29 height 29
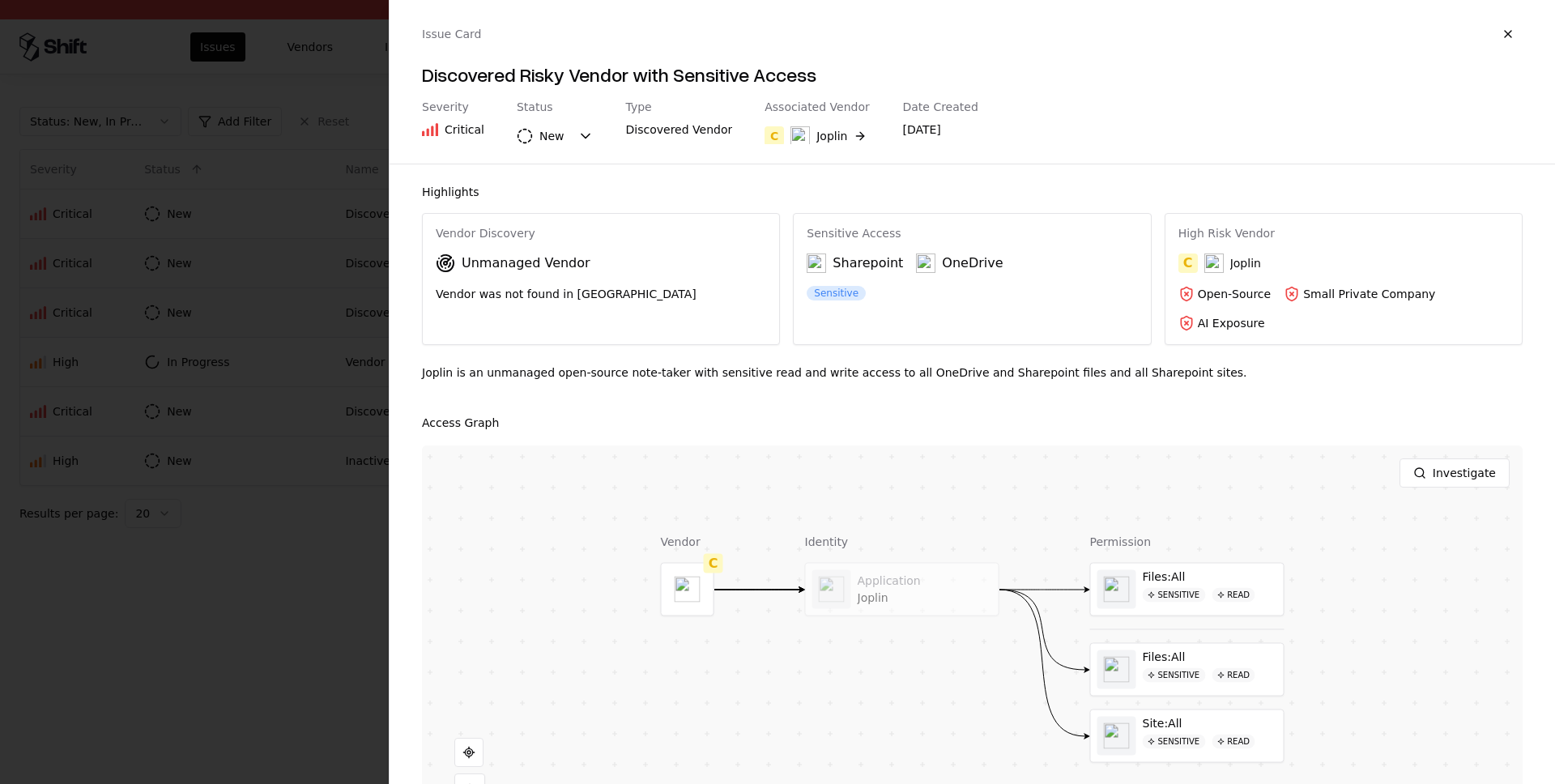
click at [106, 627] on div at bounding box center [778, 392] width 1555 height 784
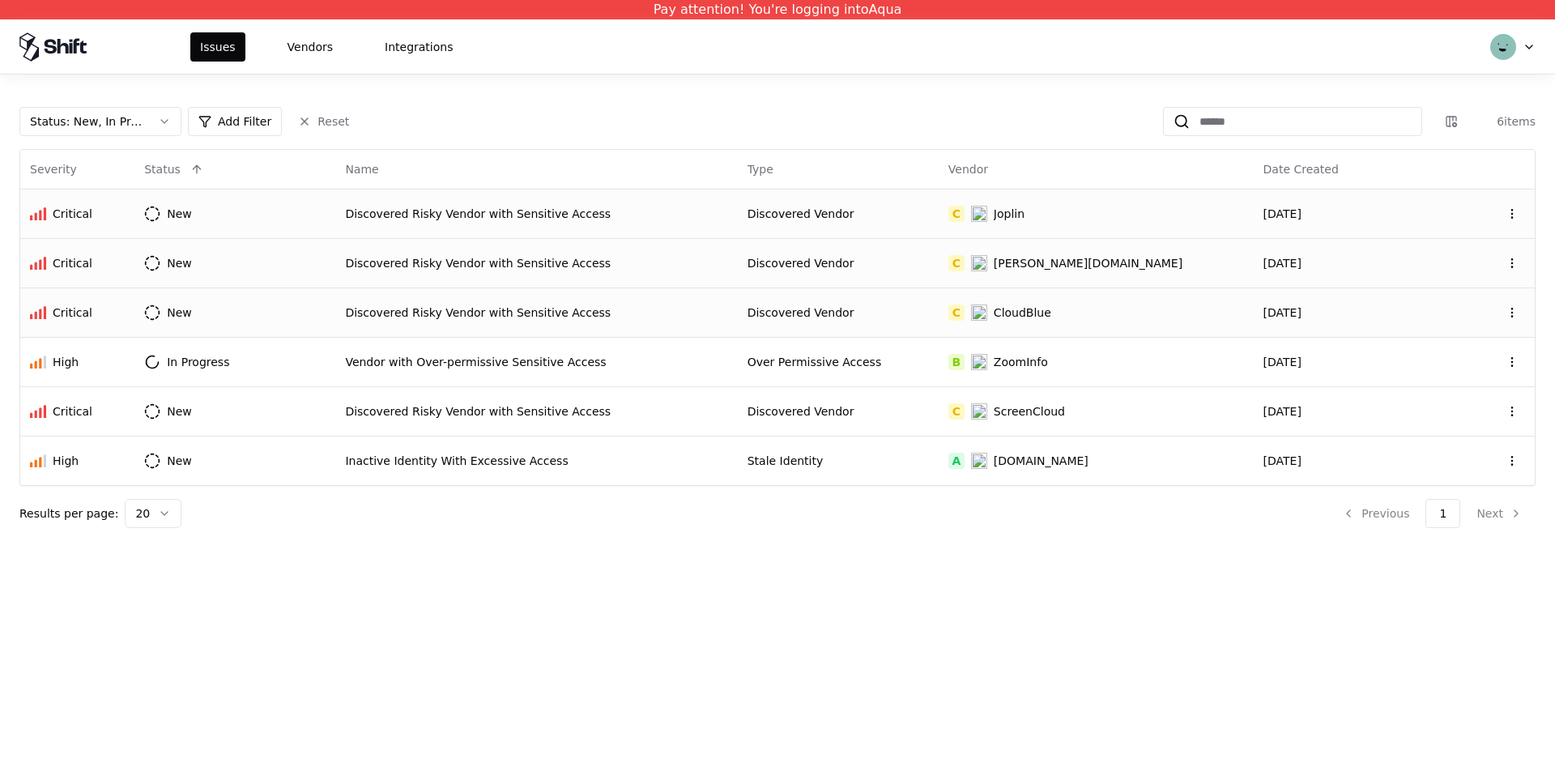
click at [560, 215] on div "Discovered Risky Vendor with Sensitive Access" at bounding box center [536, 213] width 382 height 16
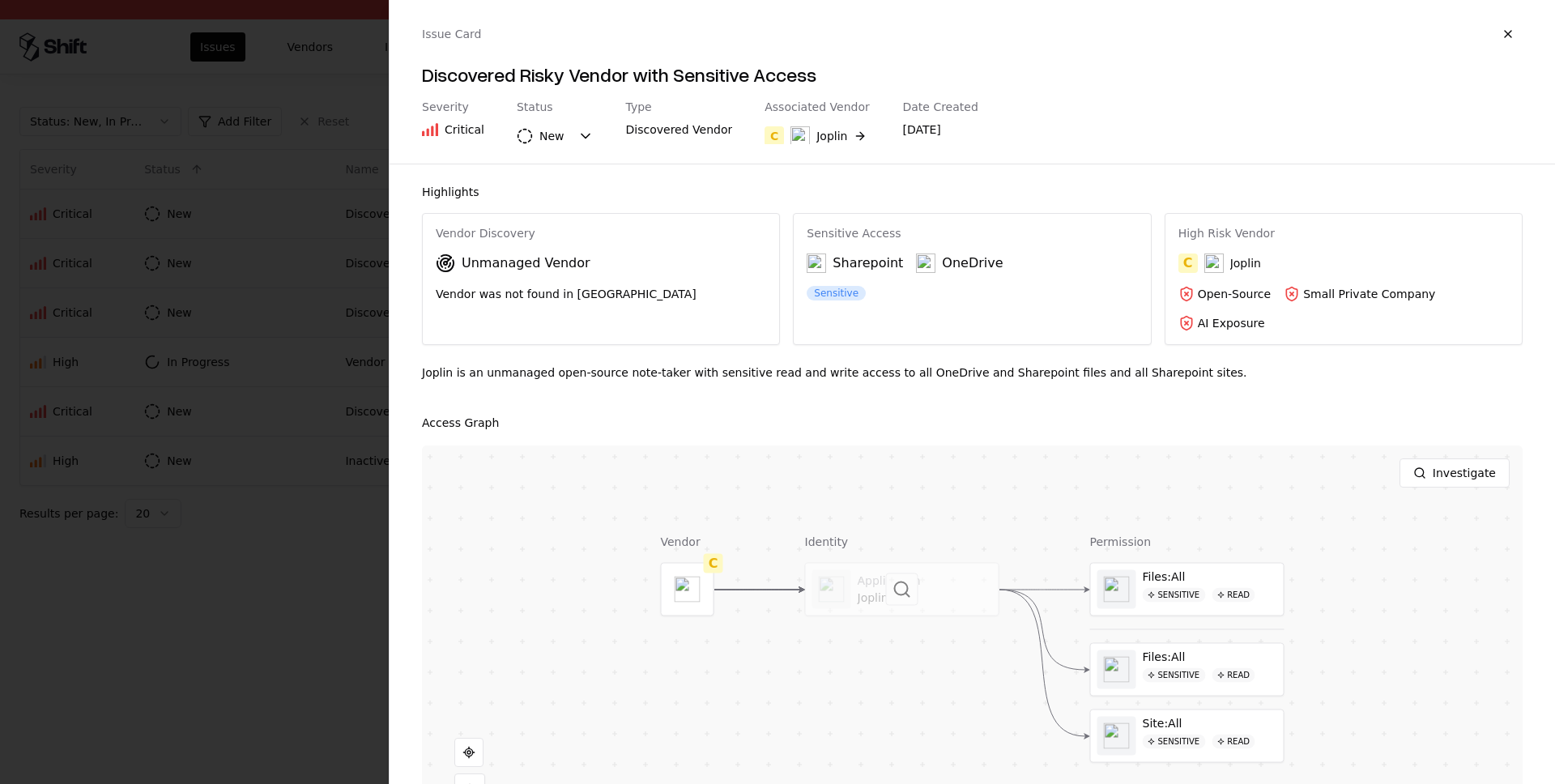
click at [928, 590] on div at bounding box center [902, 589] width 193 height 52
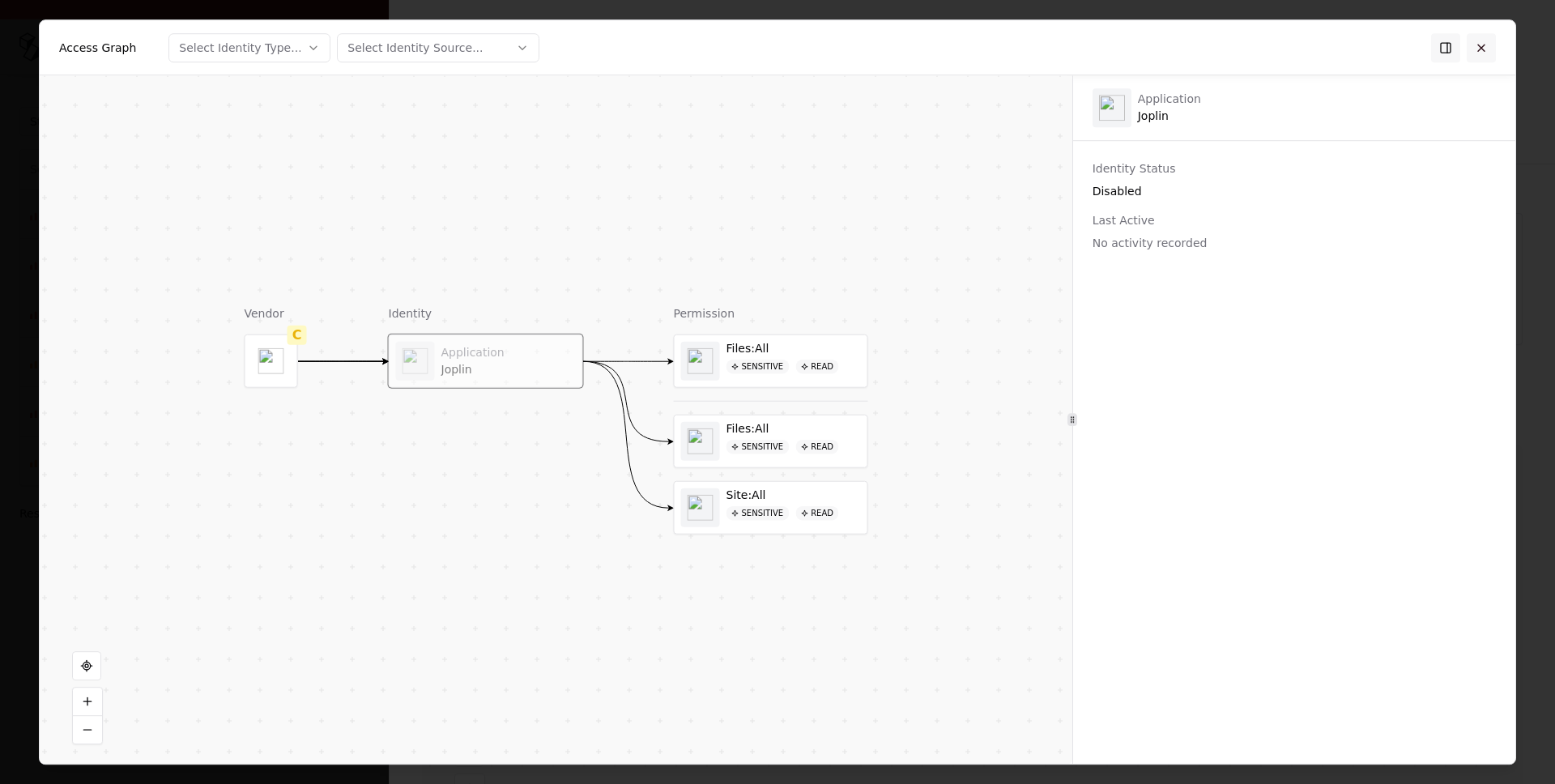
click at [1485, 45] on button at bounding box center [1481, 48] width 29 height 29
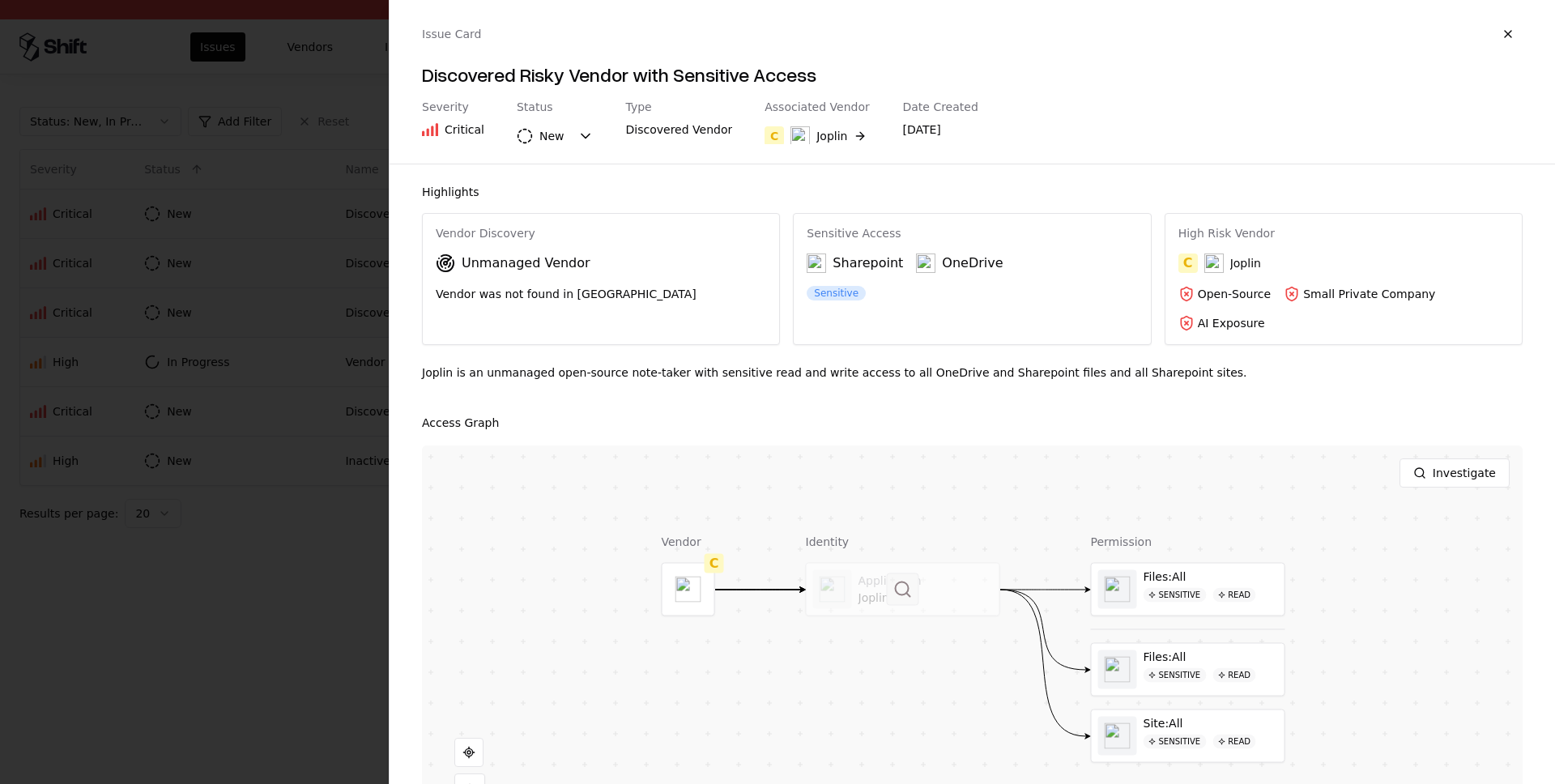
click at [893, 574] on button at bounding box center [903, 590] width 32 height 32
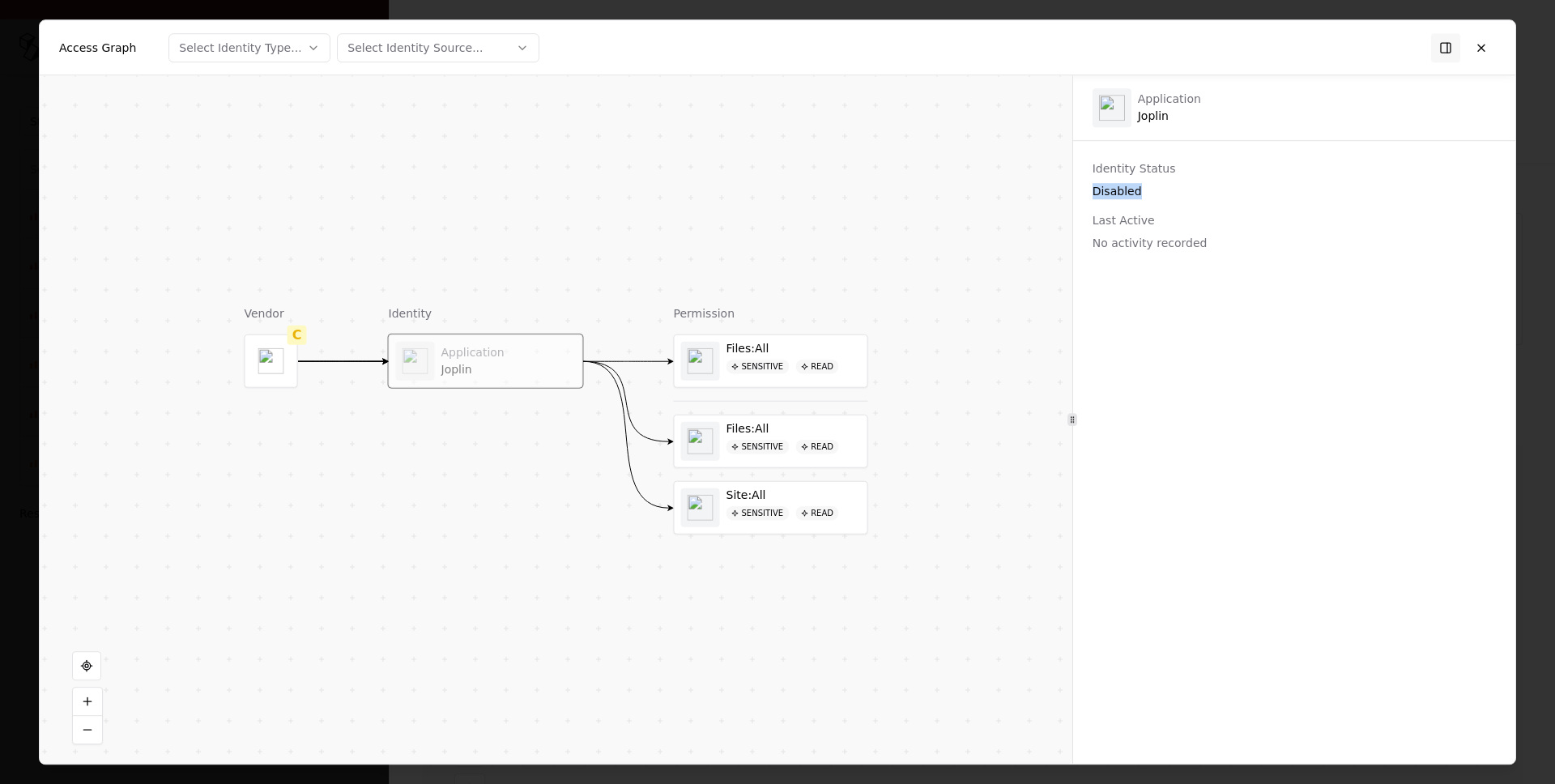
drag, startPoint x: 1146, startPoint y: 193, endPoint x: 1094, endPoint y: 195, distance: 52.0
click at [1094, 195] on div "Disabled" at bounding box center [1294, 191] width 403 height 16
click at [1493, 55] on div "Access Graph Select Identity Type... Select Identity Source..." at bounding box center [778, 48] width 1476 height 55
click at [1486, 56] on button at bounding box center [1481, 48] width 29 height 29
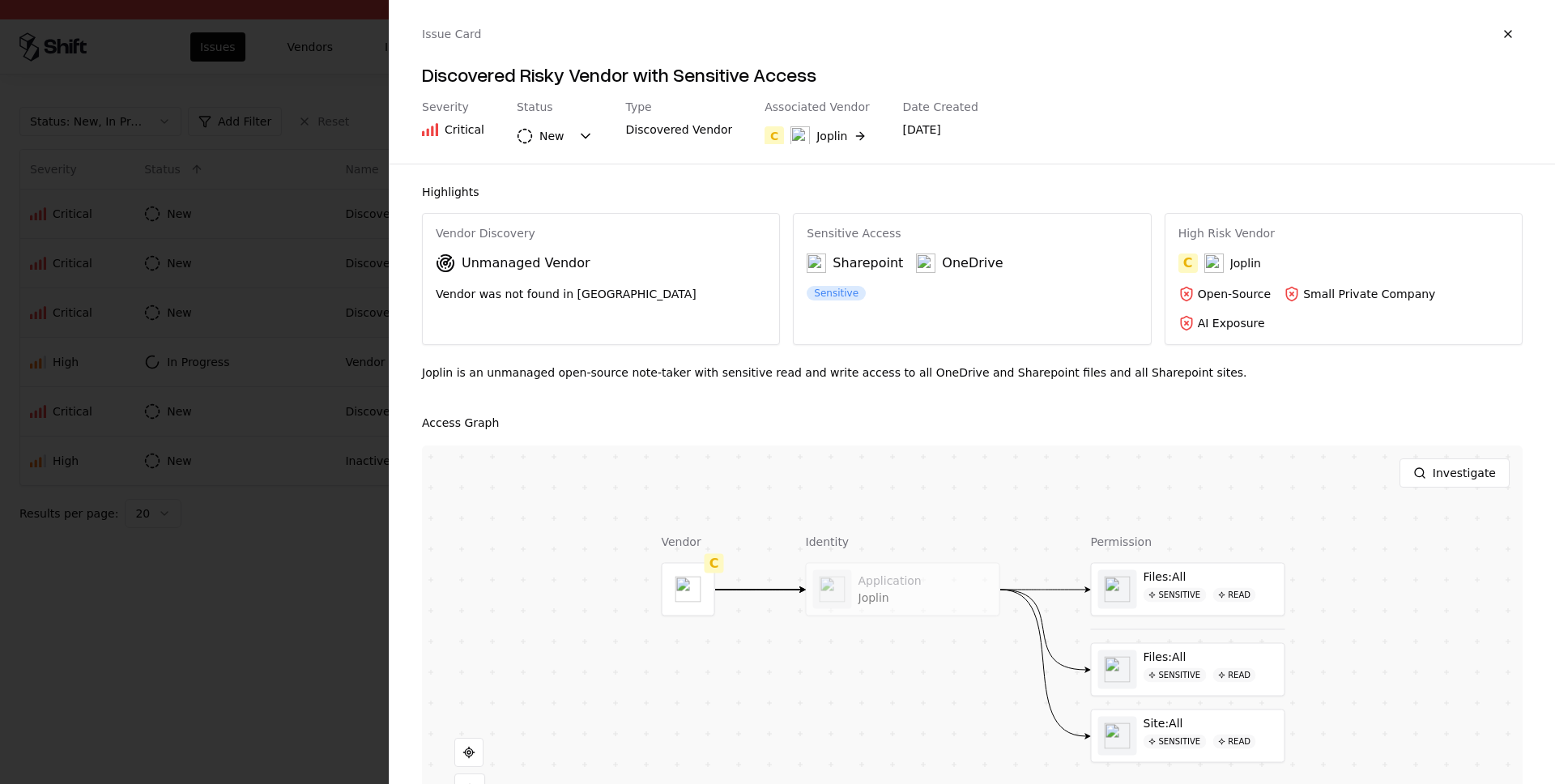
click at [323, 81] on div at bounding box center [778, 392] width 1555 height 784
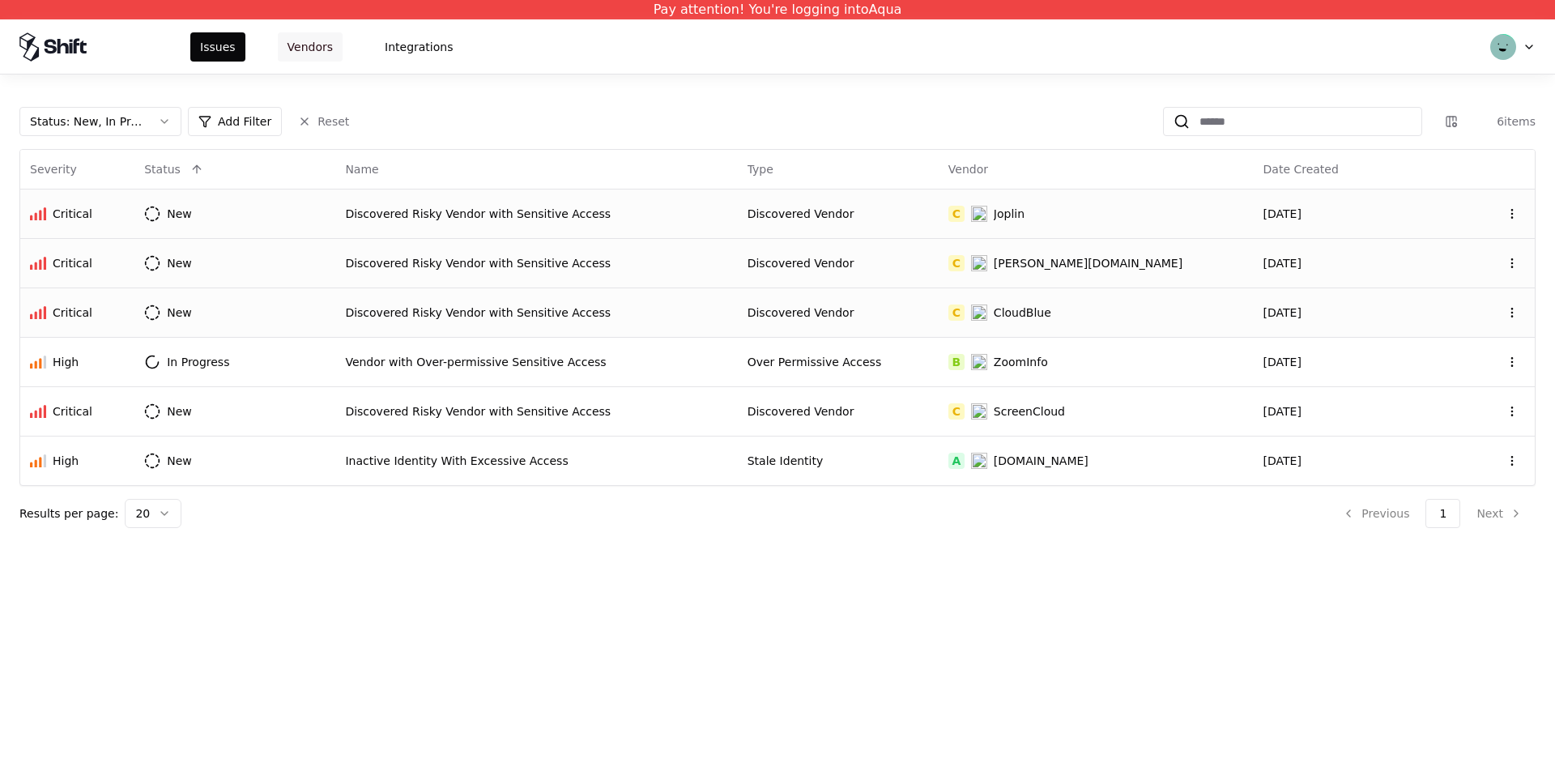
click at [308, 44] on button "Vendors" at bounding box center [310, 47] width 65 height 29
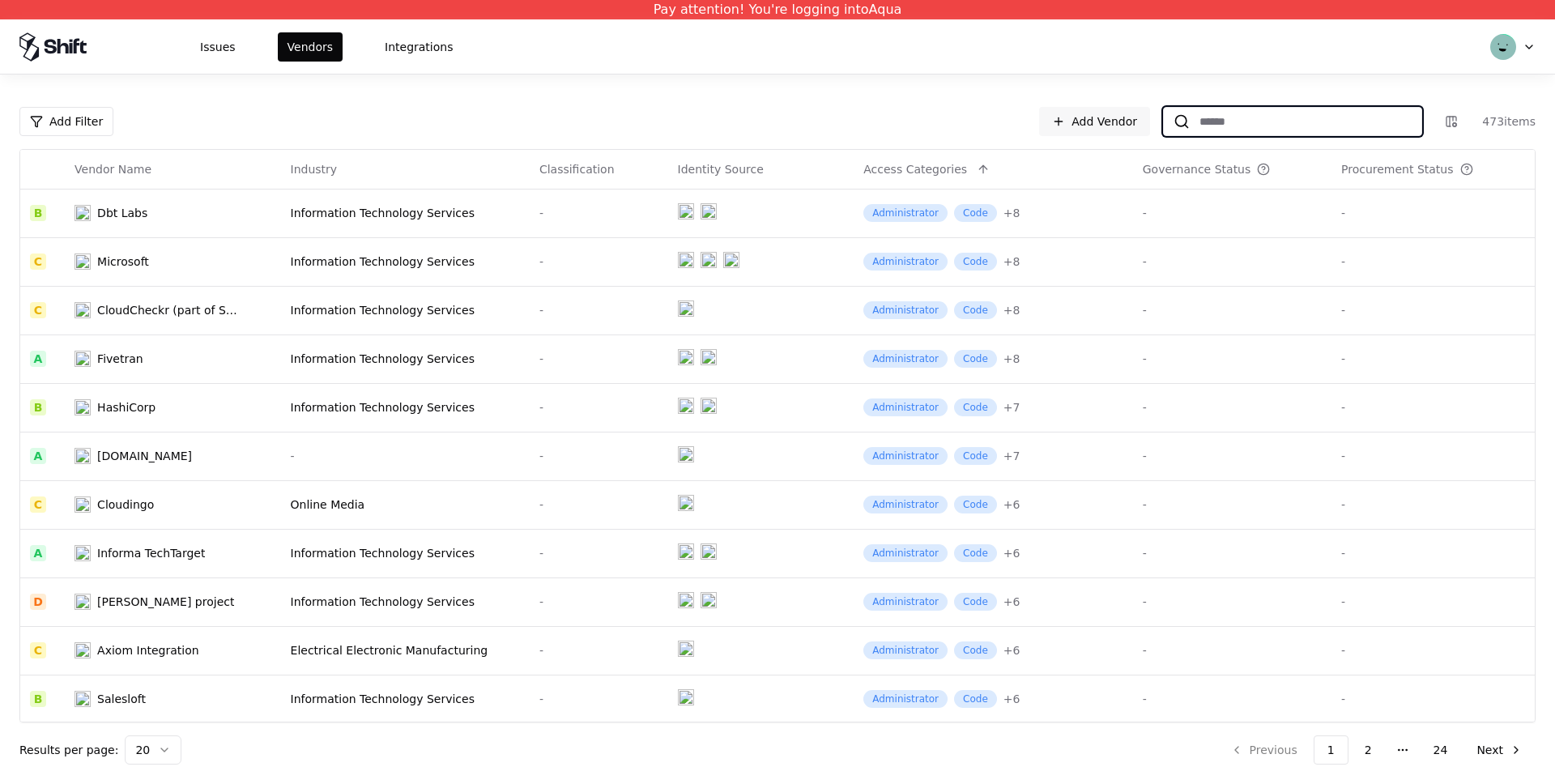
click at [1234, 124] on input at bounding box center [1305, 121] width 232 height 29
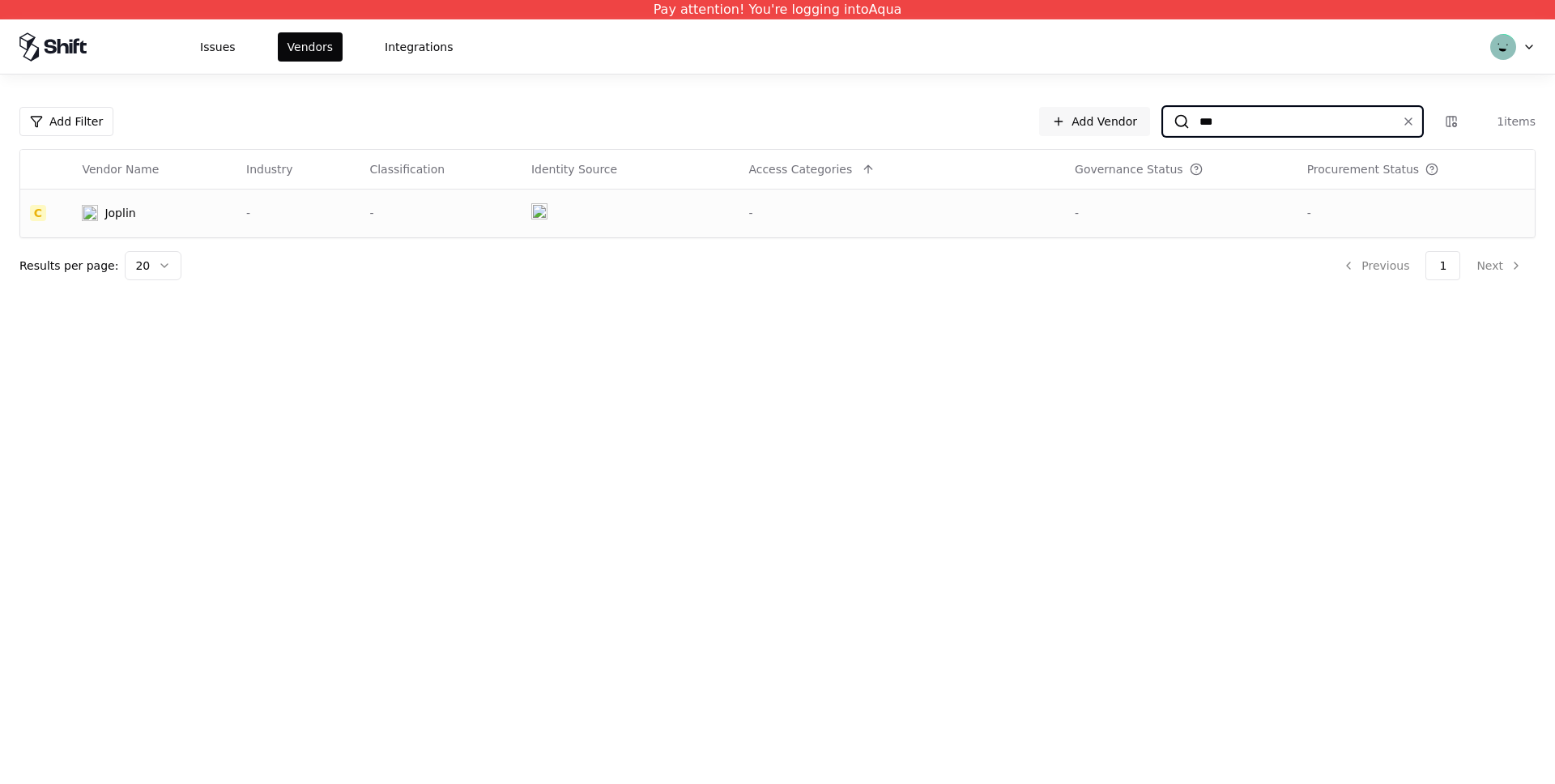
type input "***"
click at [462, 214] on div "-" at bounding box center [441, 212] width 143 height 16
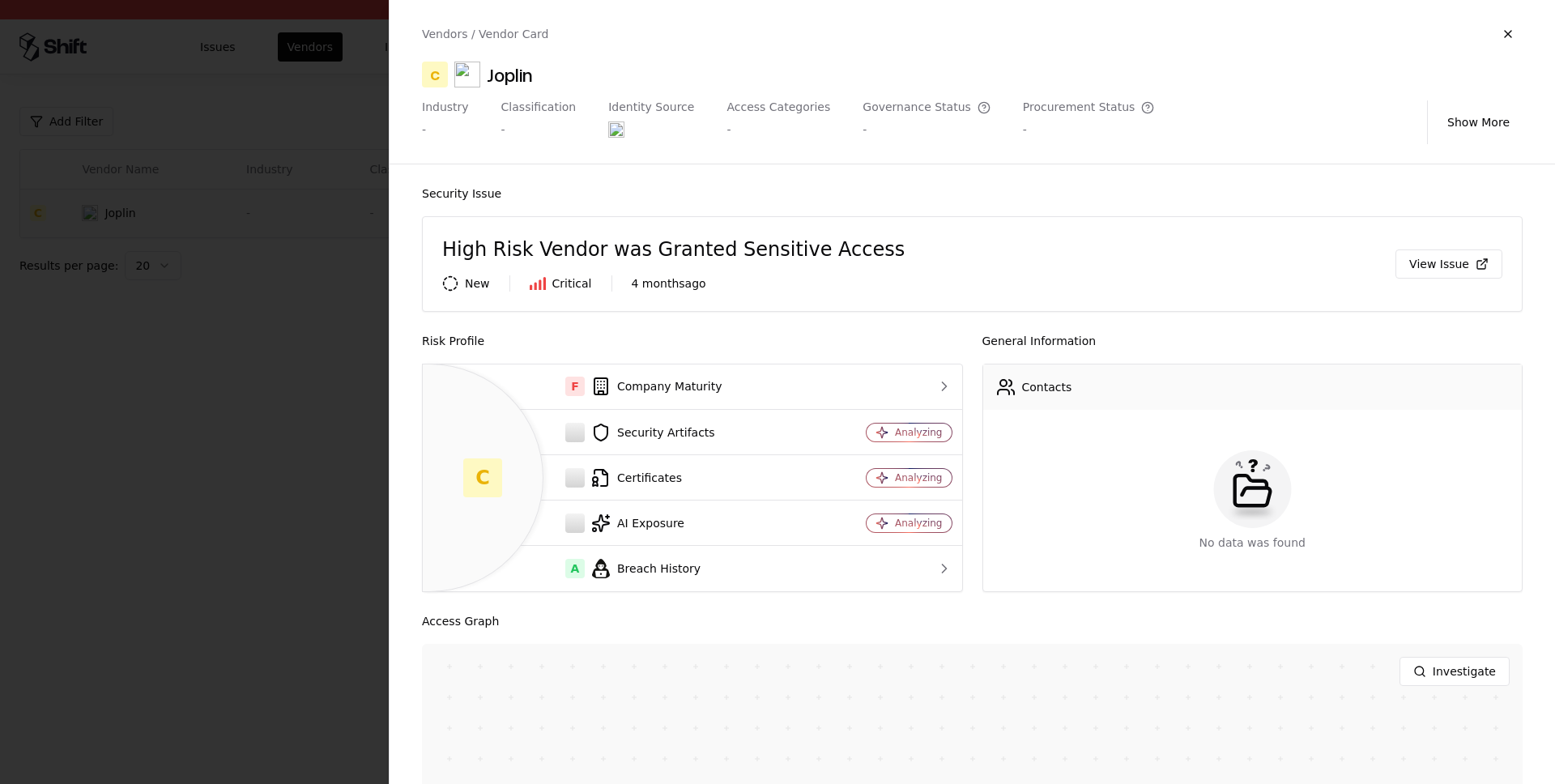
scroll to position [283, 0]
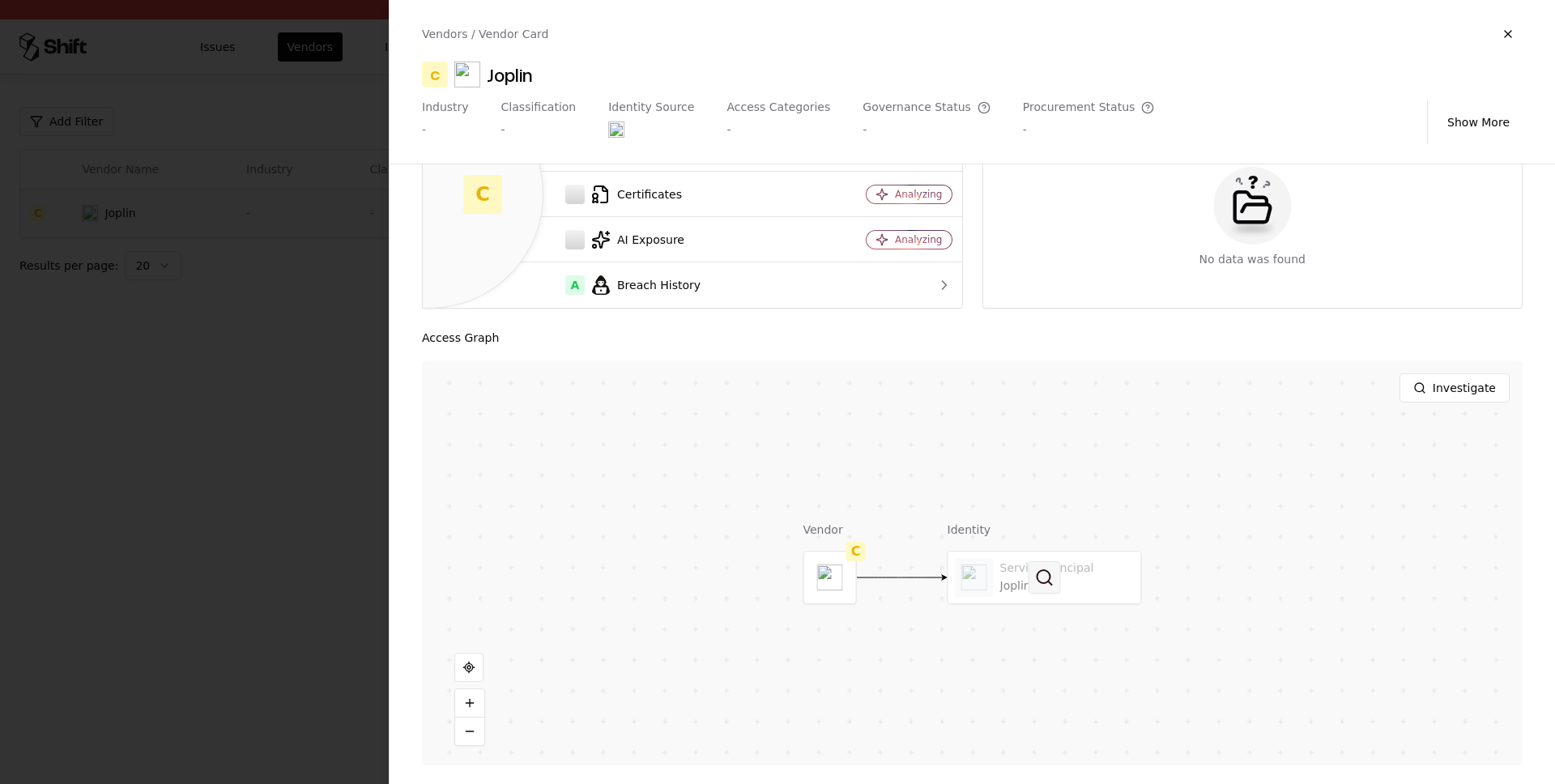
click at [1053, 582] on button at bounding box center [1045, 577] width 32 height 32
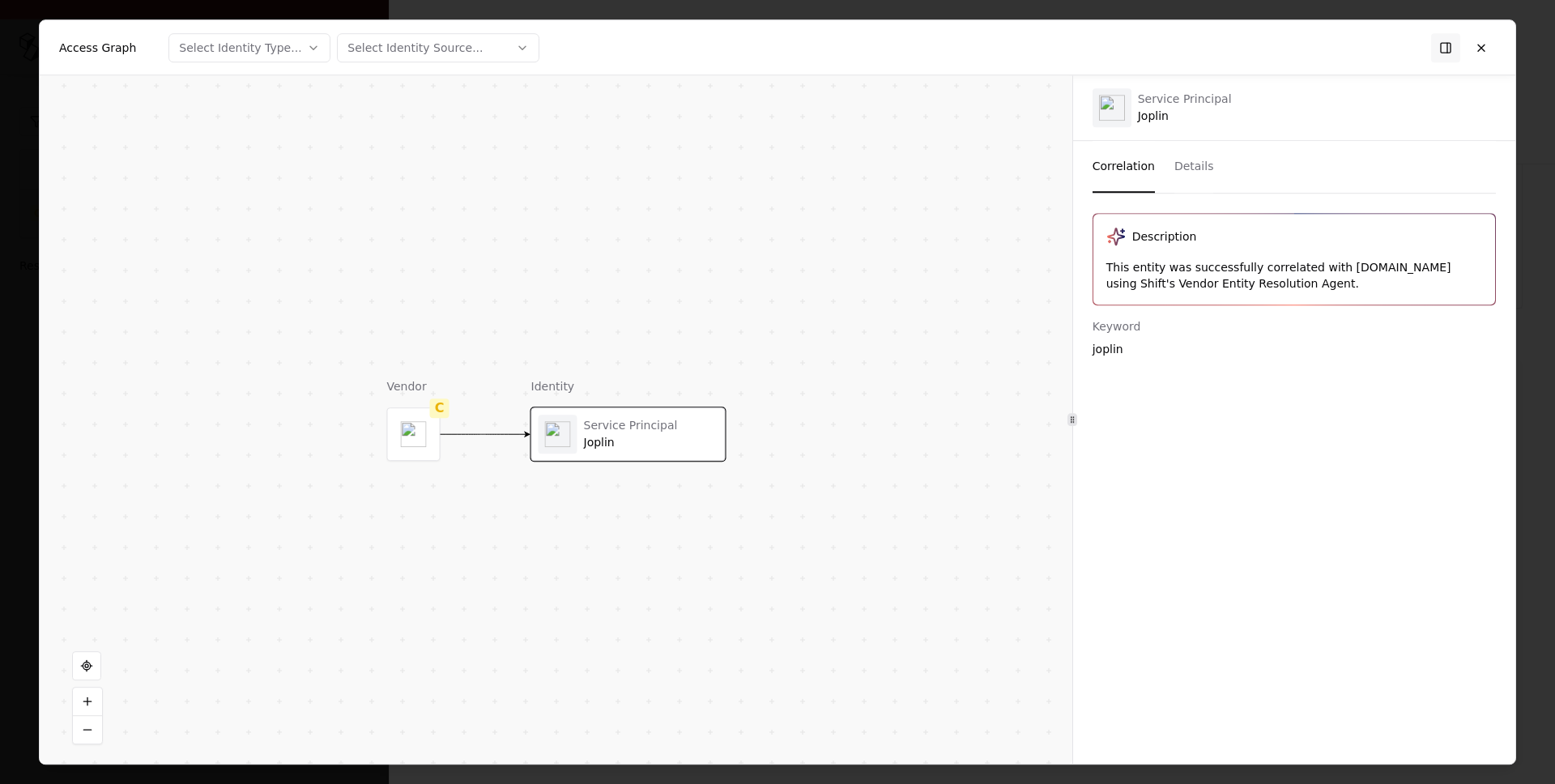
click at [1201, 162] on button "Details" at bounding box center [1194, 166] width 40 height 52
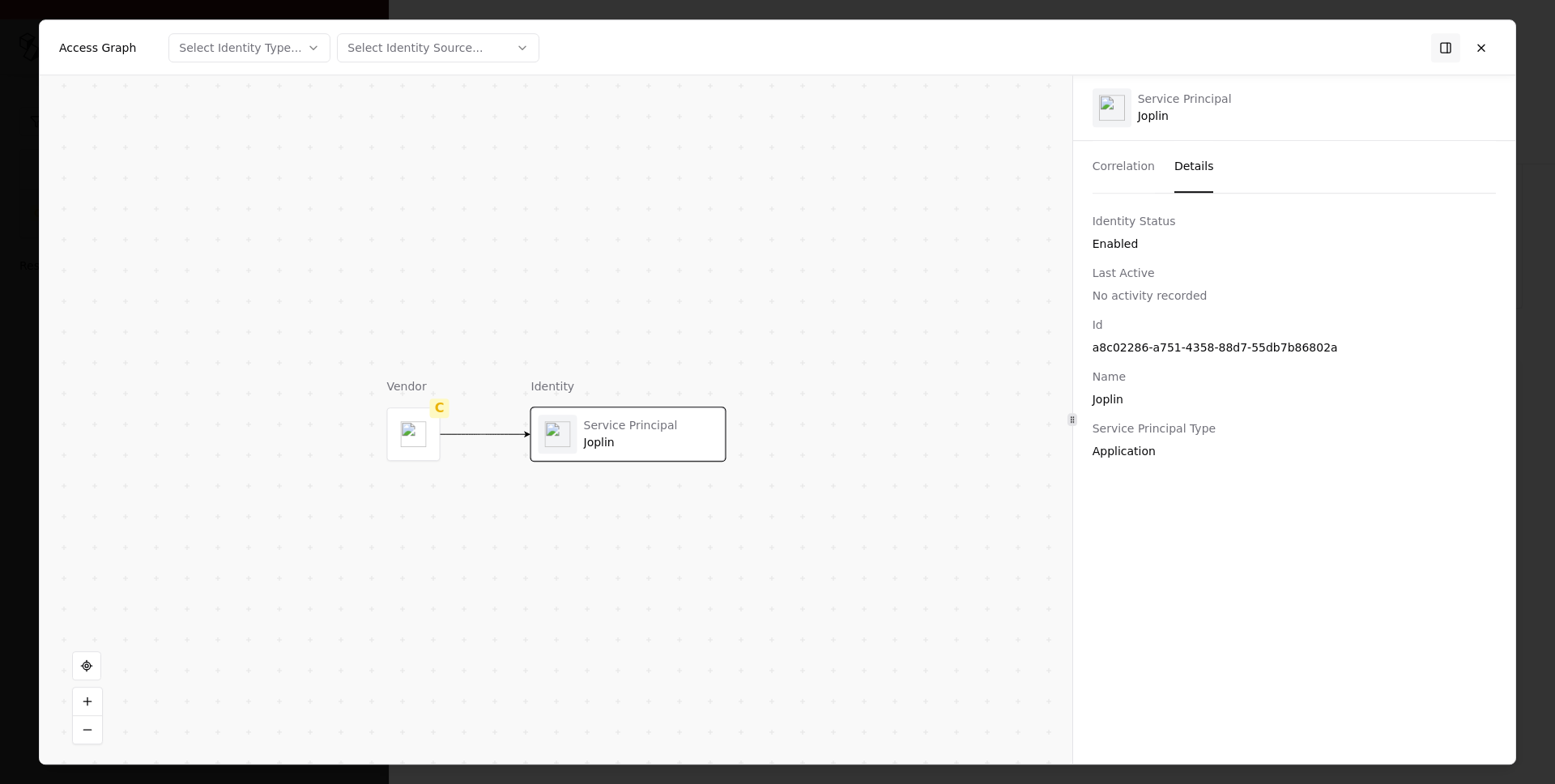
click at [1106, 247] on div "Enabled" at bounding box center [1294, 244] width 403 height 16
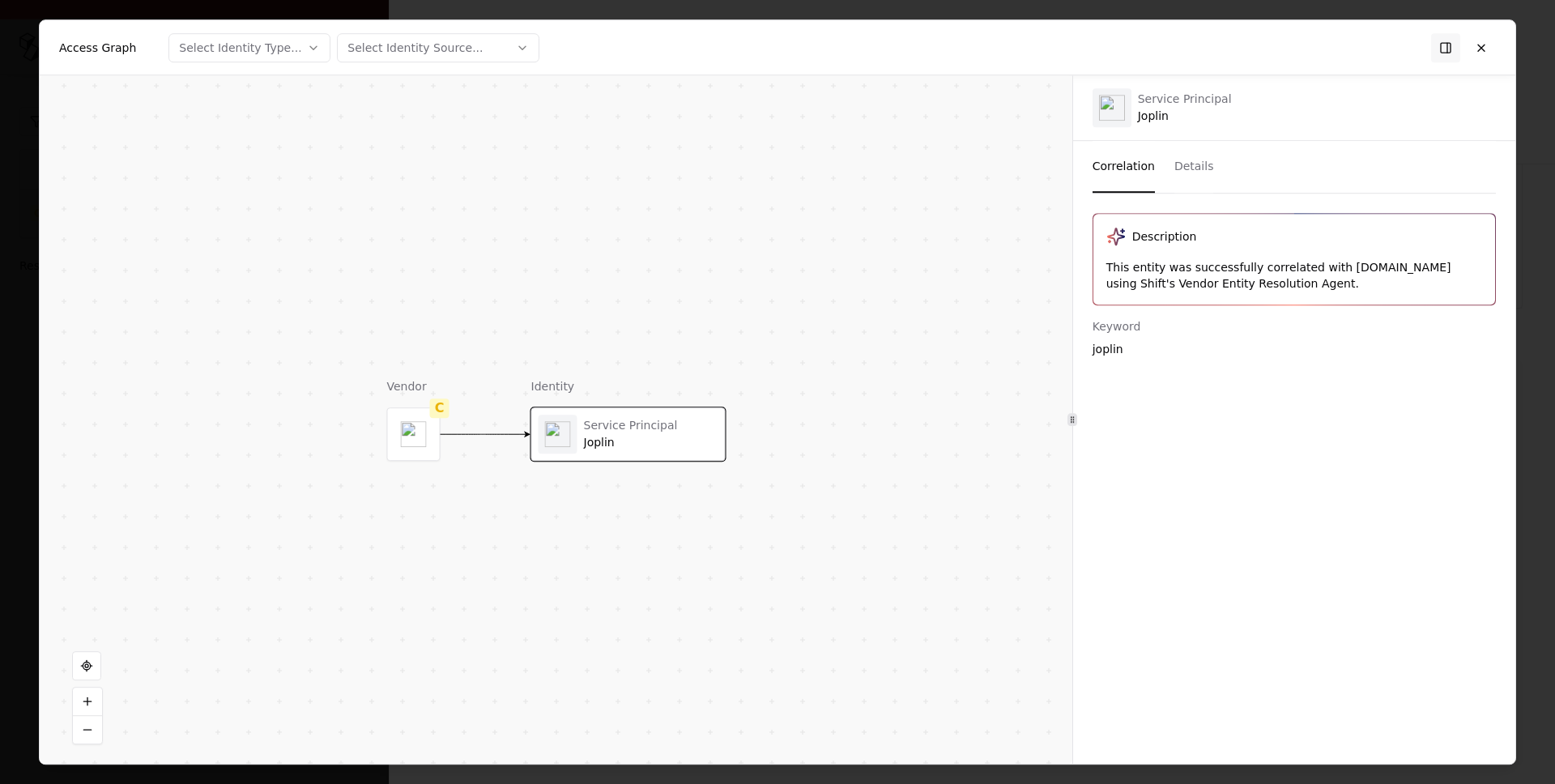
click at [1124, 169] on button "Correlation" at bounding box center [1123, 166] width 62 height 52
click at [1483, 46] on button at bounding box center [1481, 48] width 29 height 29
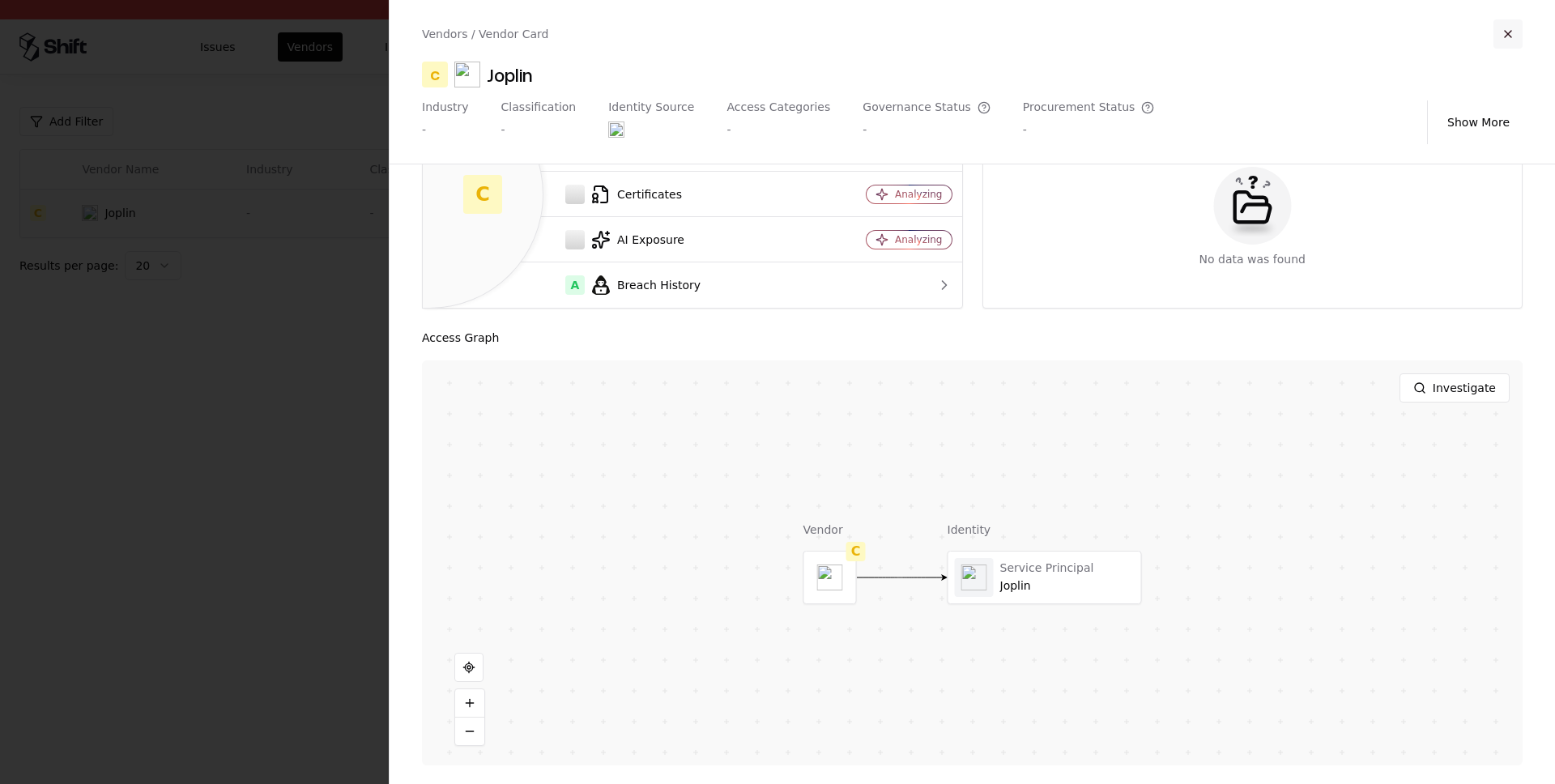
click at [1520, 29] on button "button" at bounding box center [1508, 34] width 29 height 29
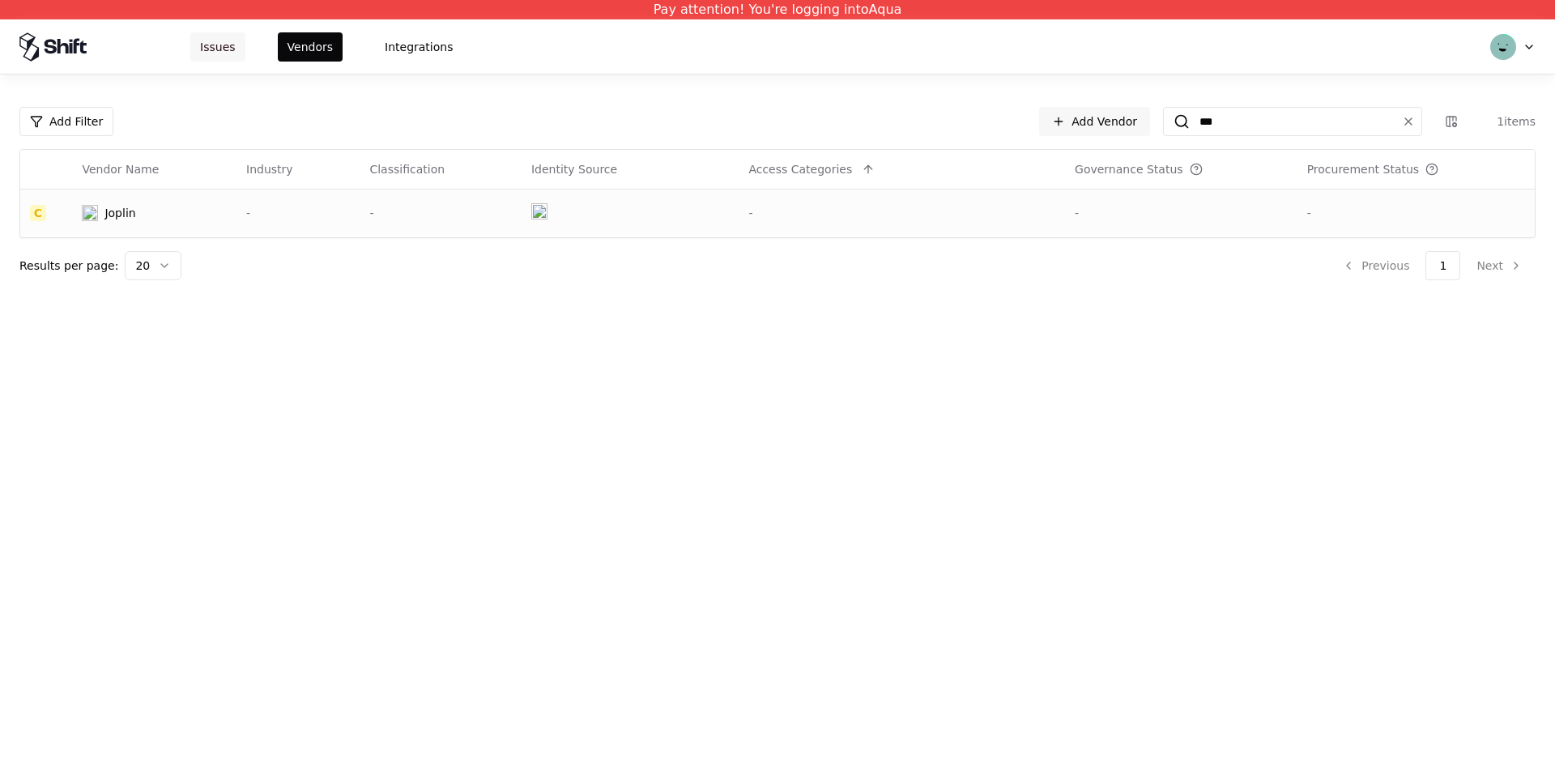
click at [238, 42] on button "Issues" at bounding box center [217, 47] width 55 height 29
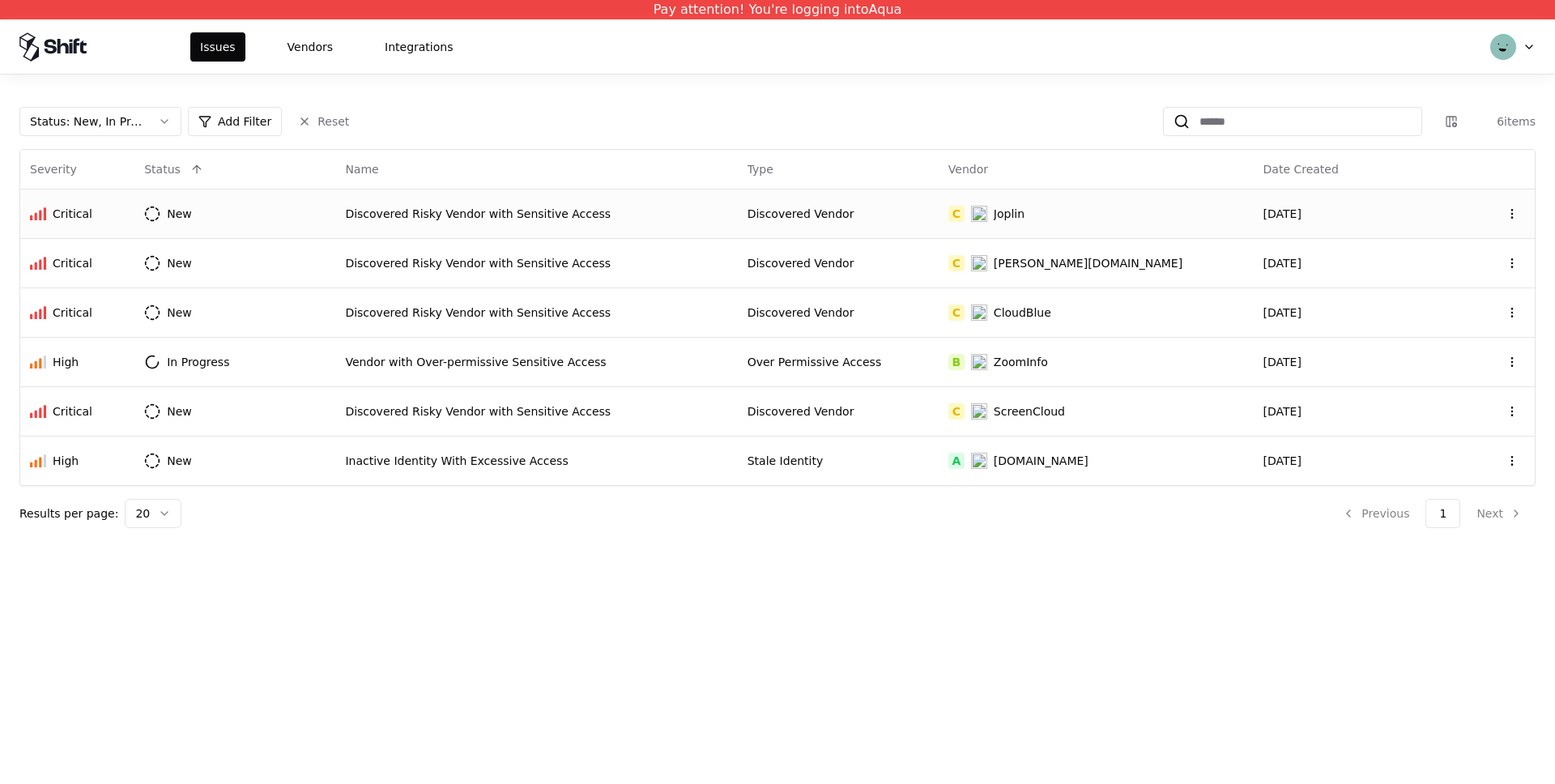
click at [386, 217] on div "Discovered Risky Vendor with Sensitive Access" at bounding box center [536, 213] width 382 height 16
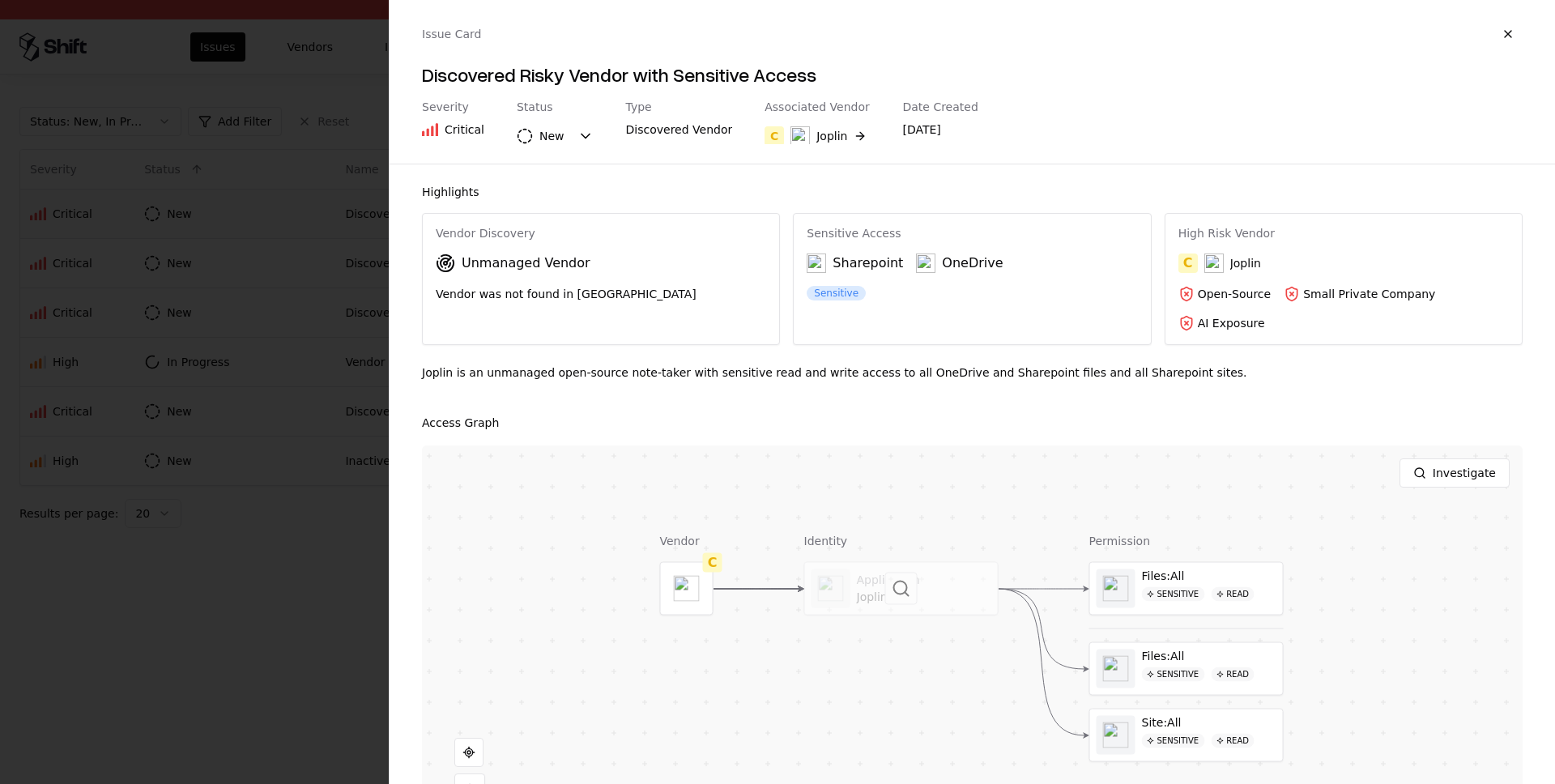
click at [951, 582] on div at bounding box center [901, 588] width 193 height 52
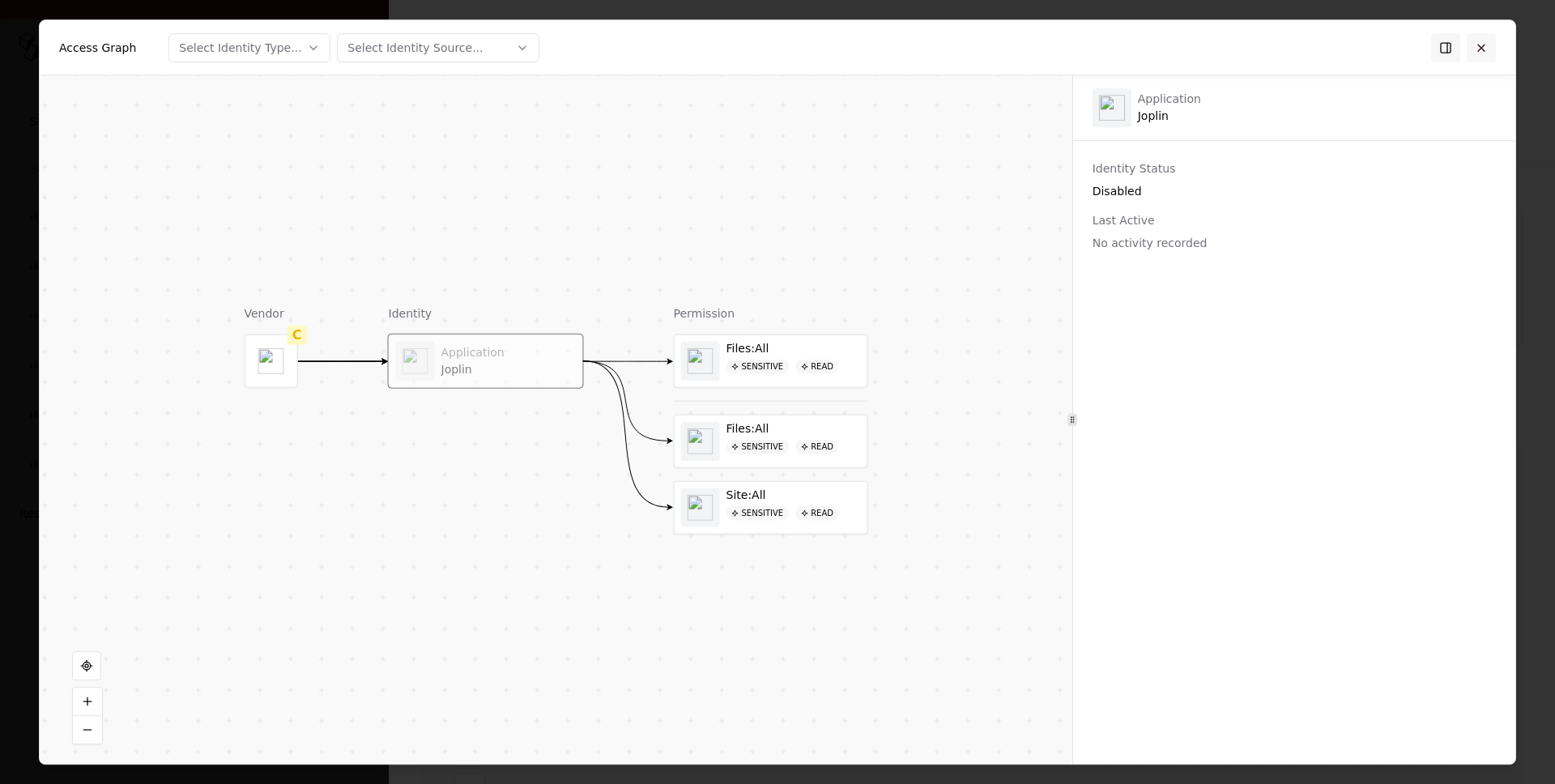
click at [1479, 47] on button at bounding box center [1481, 48] width 29 height 29
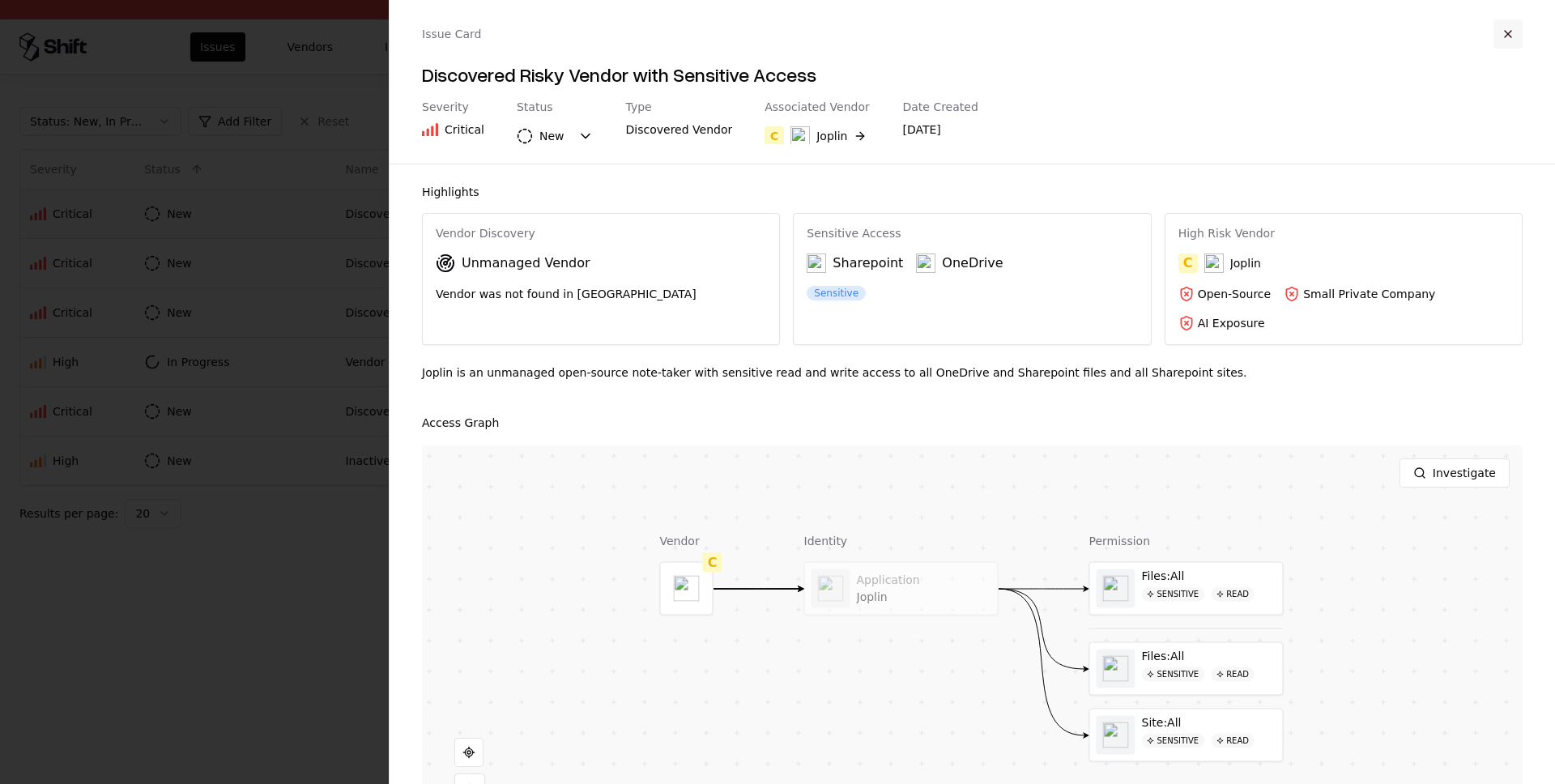
click at [1511, 25] on button "button" at bounding box center [1508, 34] width 29 height 29
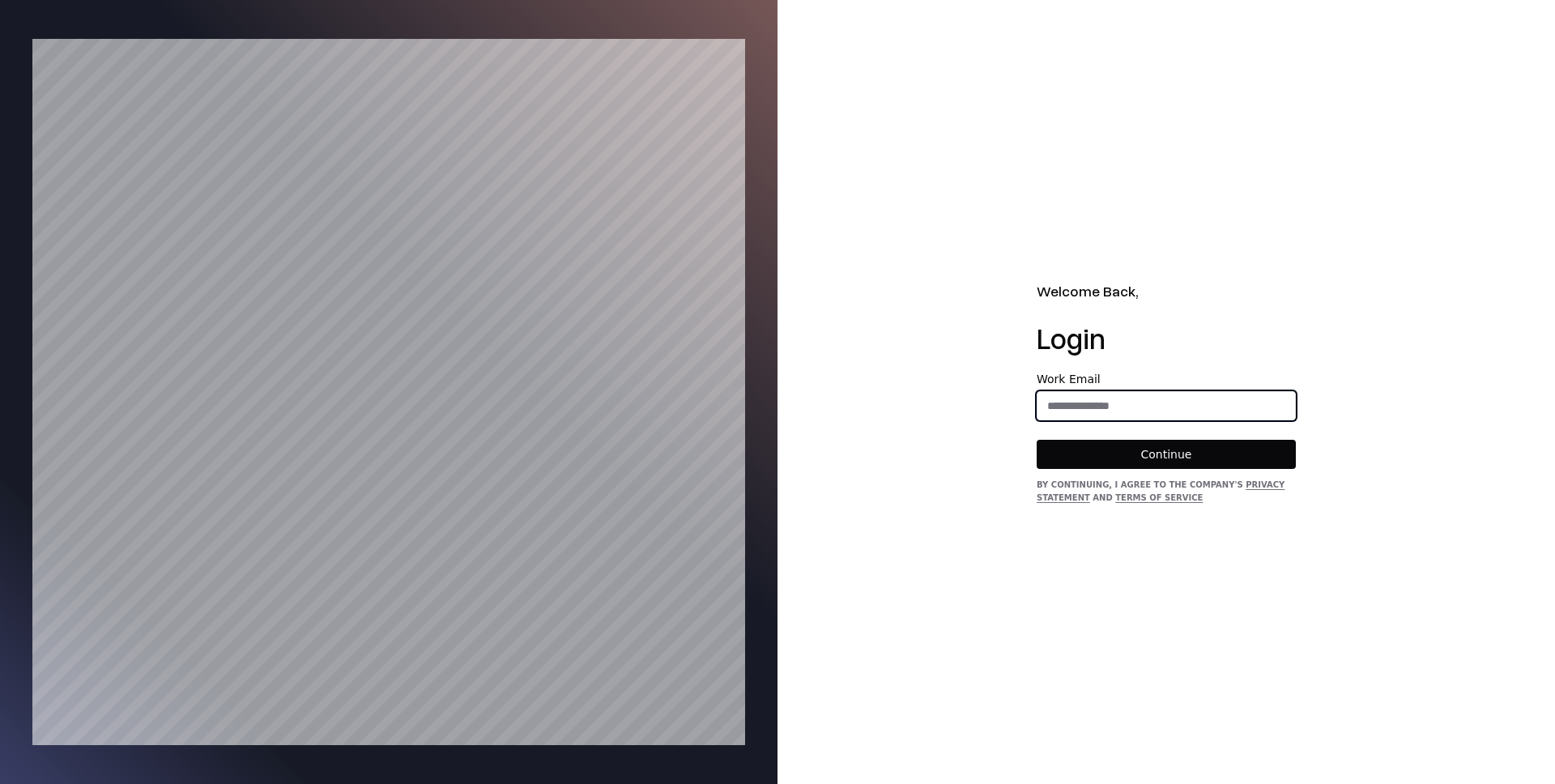
click at [1107, 411] on input "email" at bounding box center [1166, 406] width 257 height 29
type input "**********"
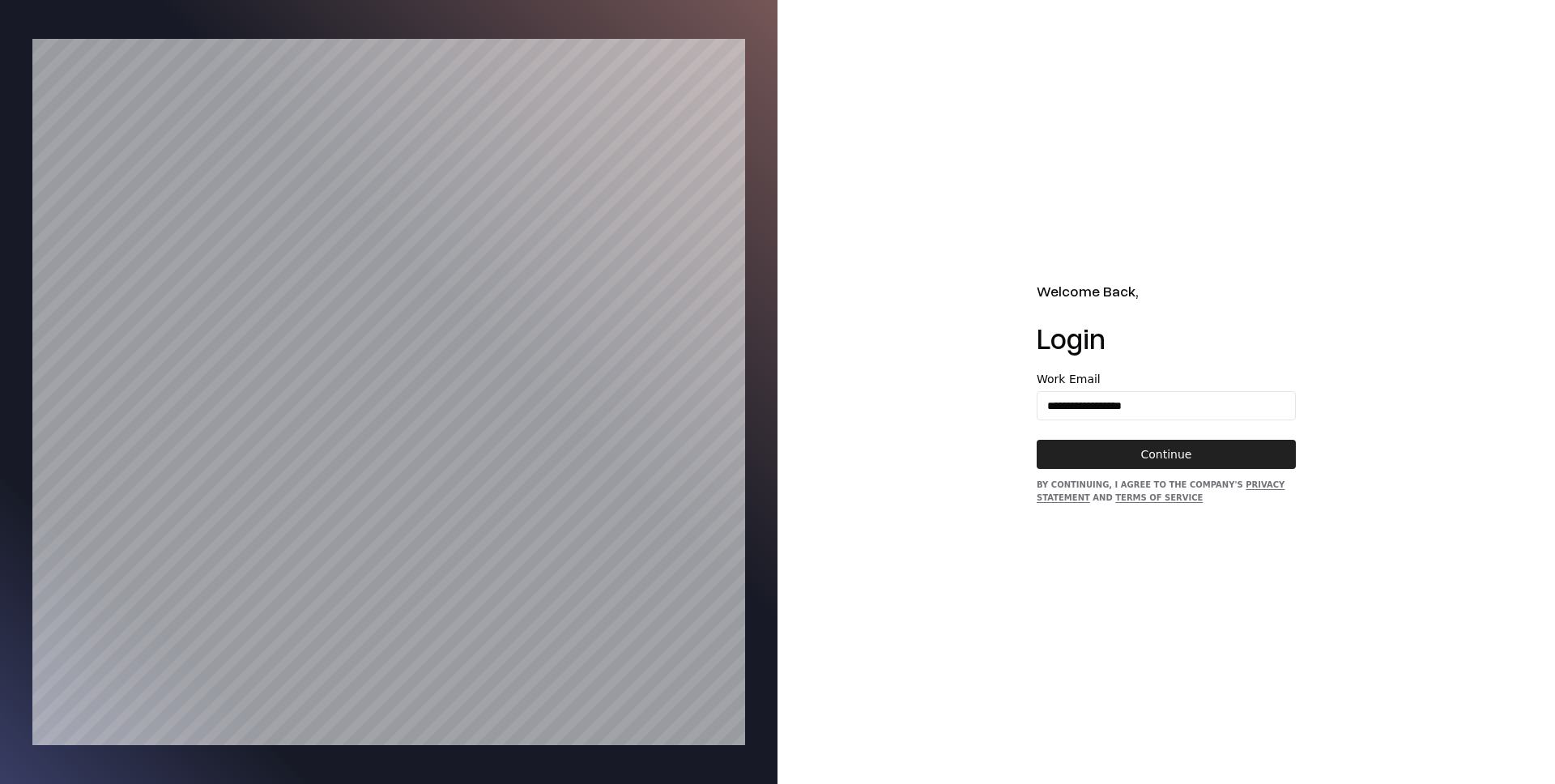
click at [1139, 462] on button "Continue" at bounding box center [1166, 454] width 259 height 29
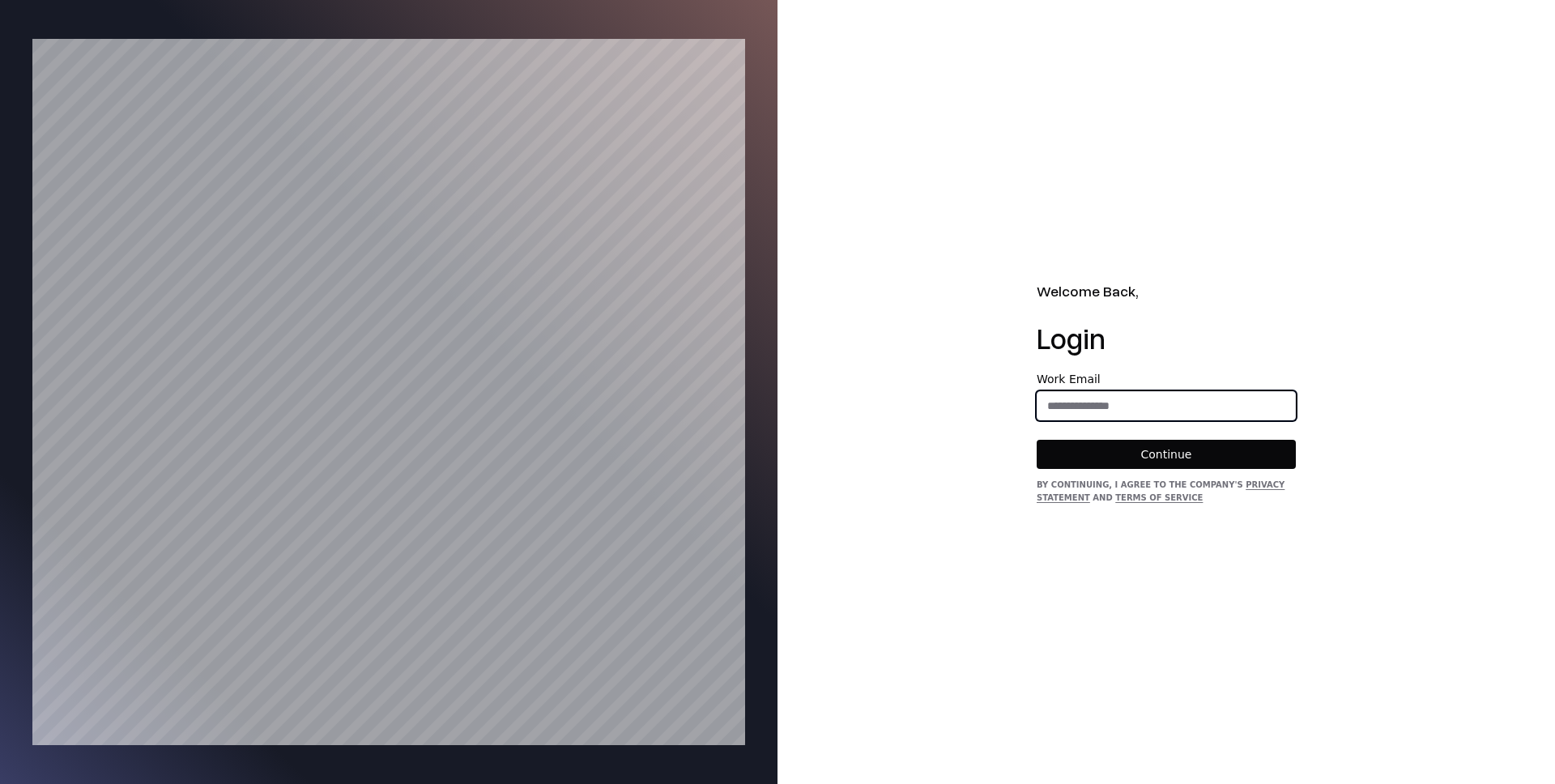
click at [1127, 415] on input "email" at bounding box center [1166, 406] width 257 height 29
type input "**********"
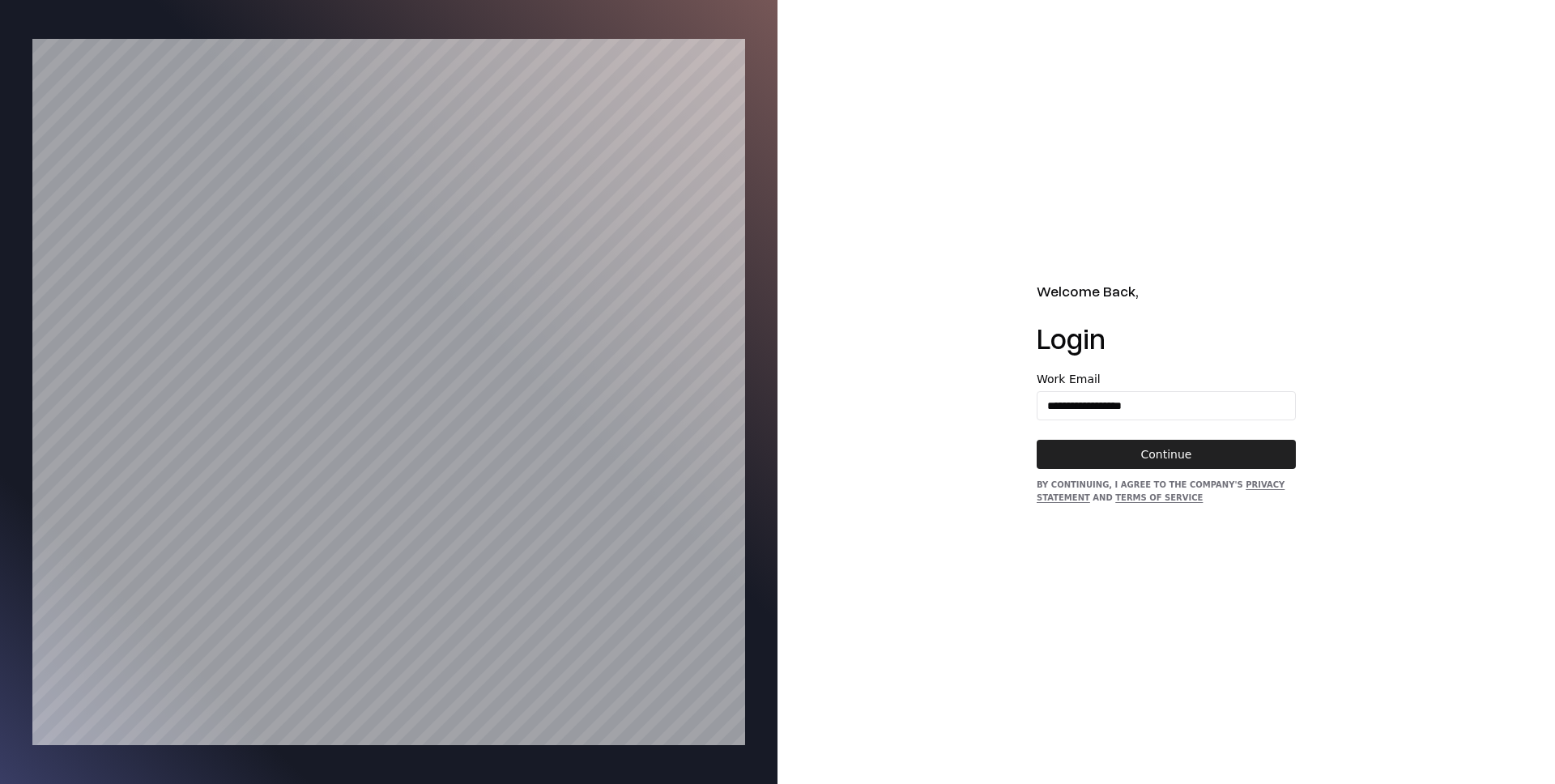
click at [1135, 453] on button "Continue" at bounding box center [1166, 454] width 259 height 29
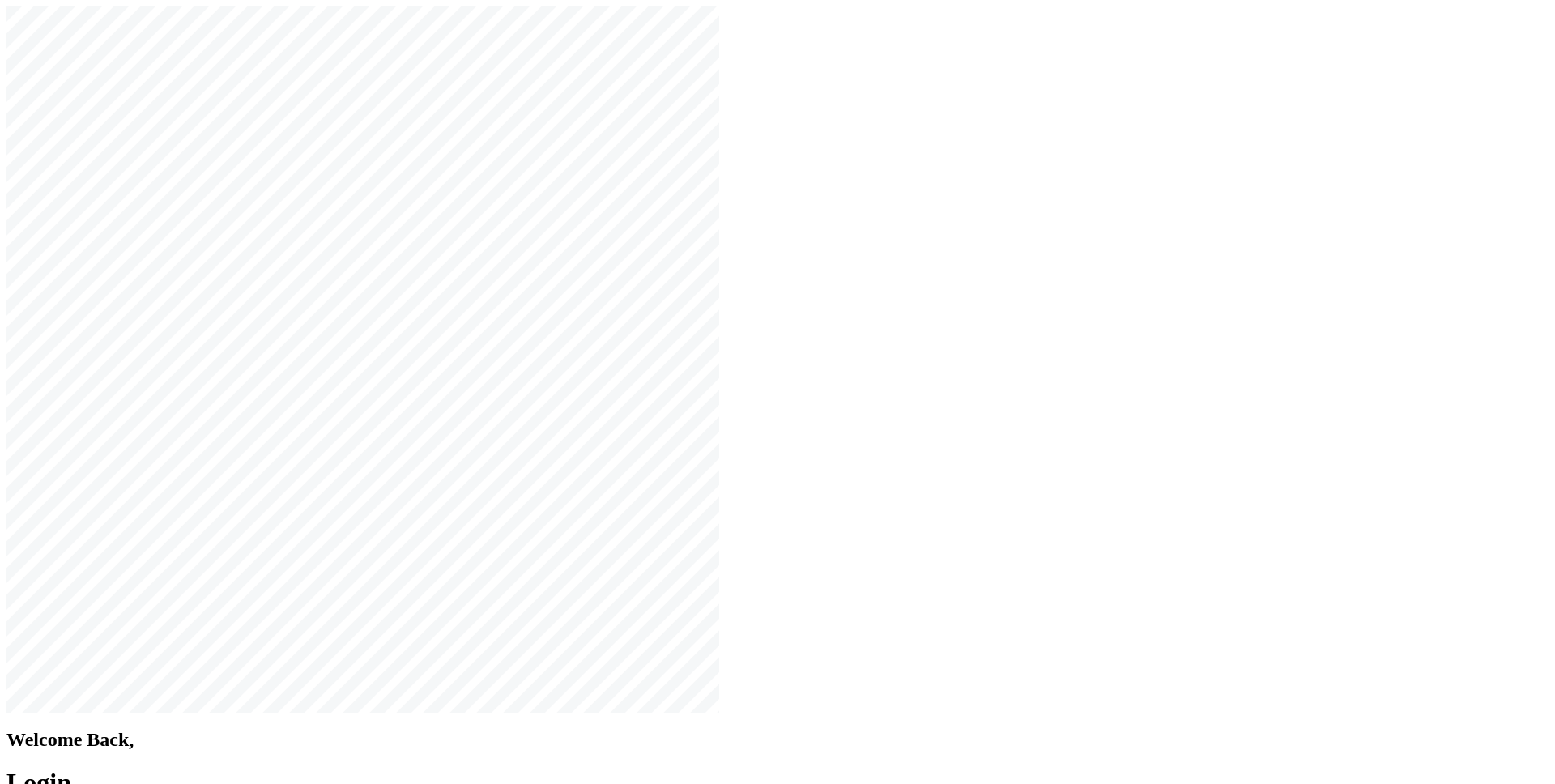
type input "**********"
